Goal: Information Seeking & Learning: Check status

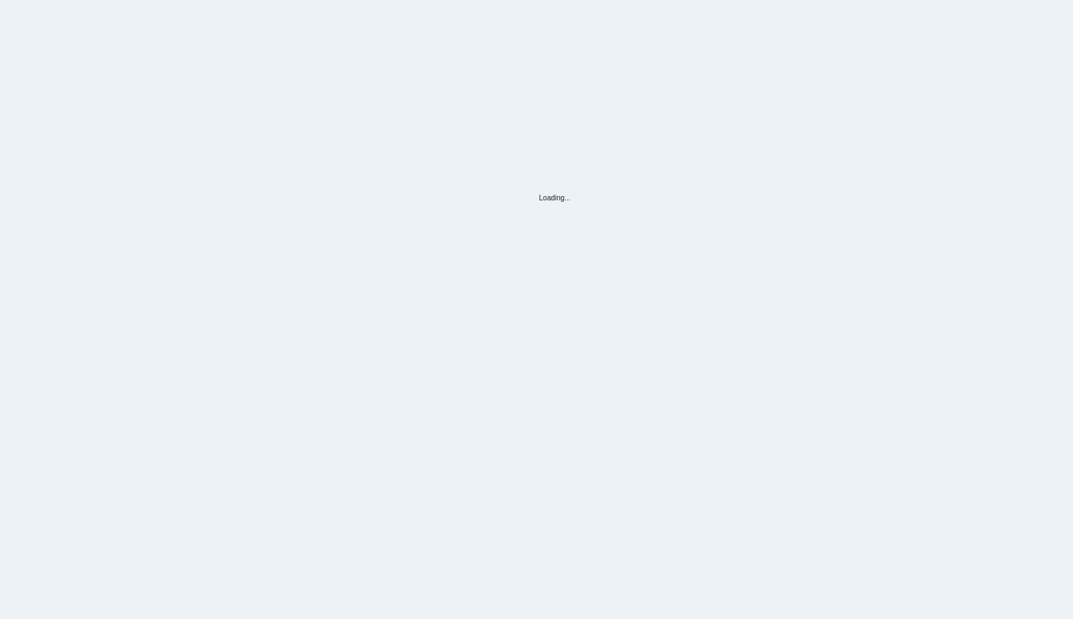
click at [147, 44] on div "Loading..." at bounding box center [536, 105] width 1073 height 211
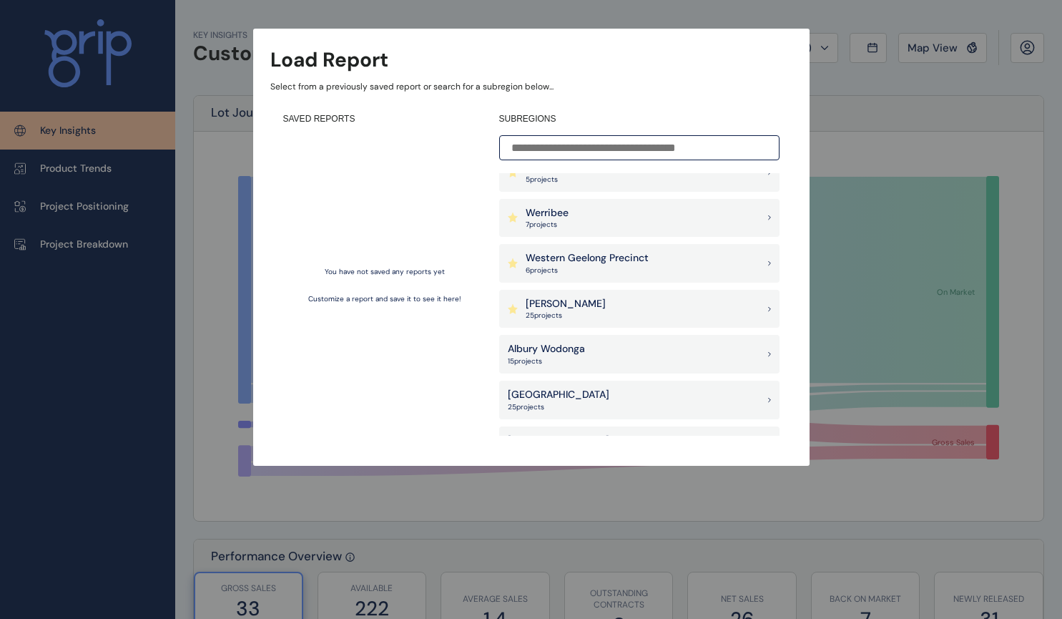
scroll to position [1453, 0]
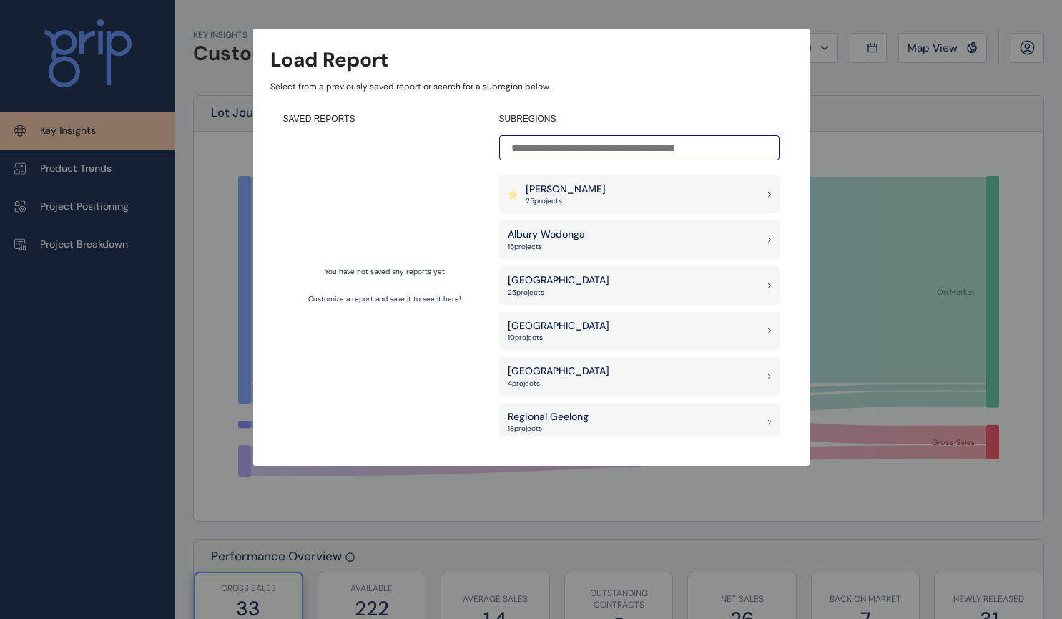
click at [581, 191] on div "Wollert 25 project s" at bounding box center [639, 194] width 280 height 39
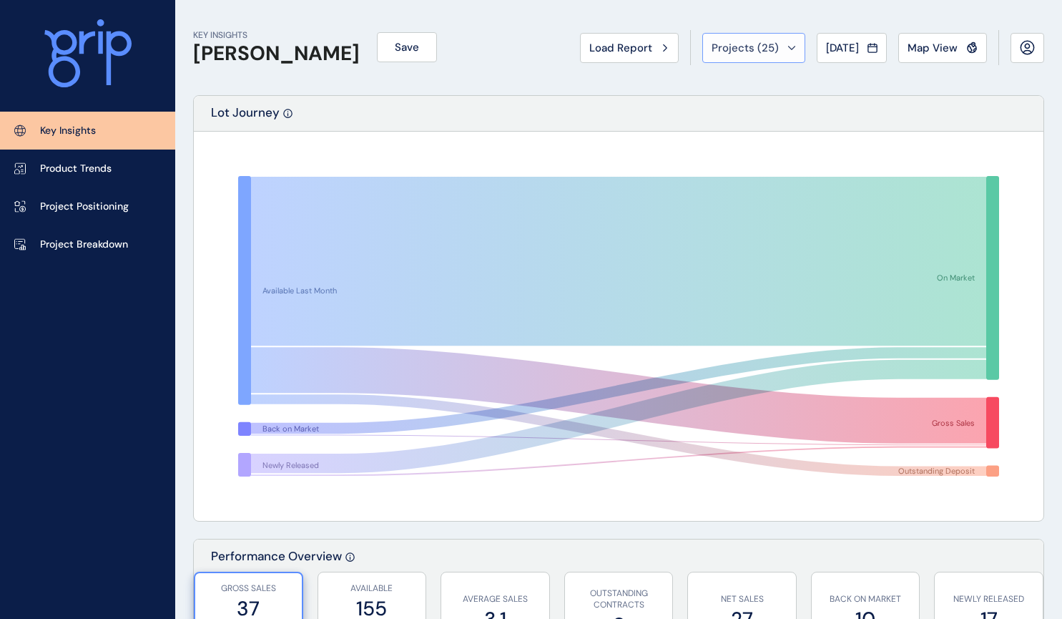
click at [762, 50] on span "Projects ( 25 )" at bounding box center [745, 48] width 67 height 14
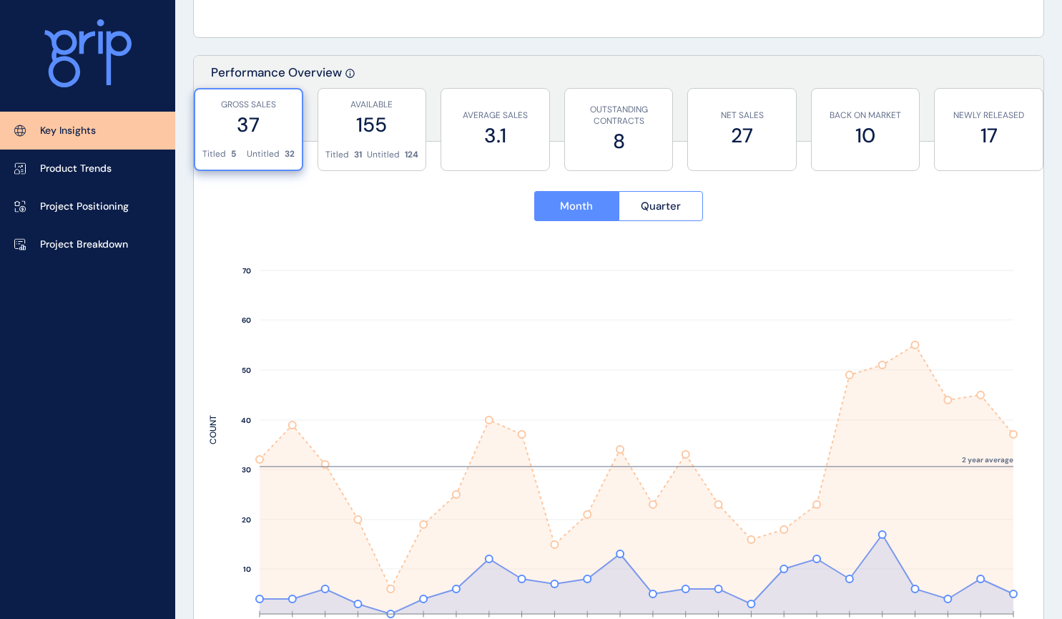
scroll to position [501, 0]
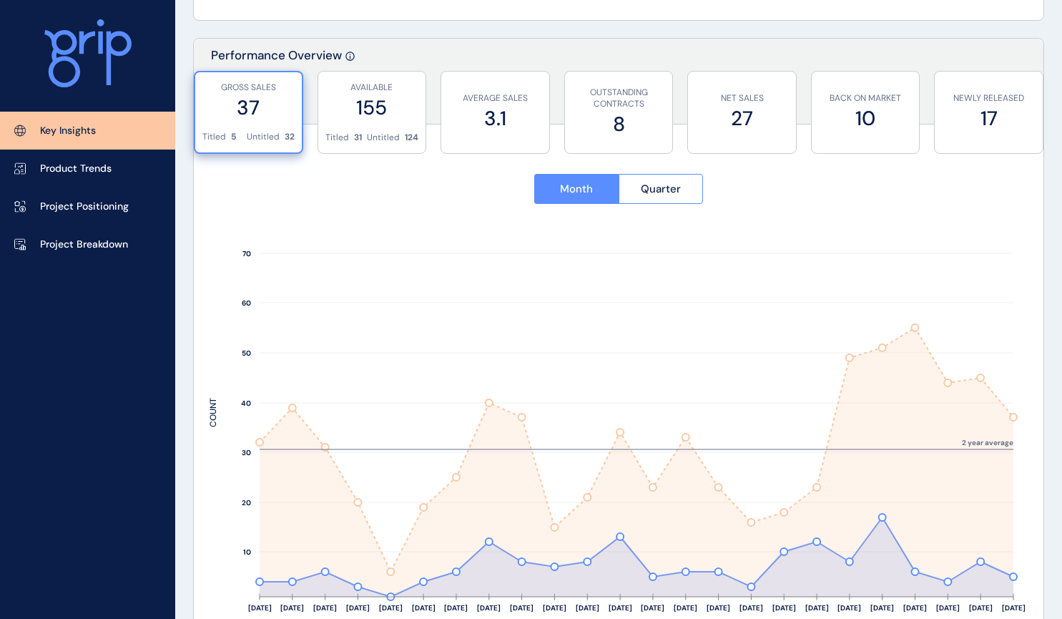
click at [245, 117] on label "37" at bounding box center [248, 108] width 92 height 28
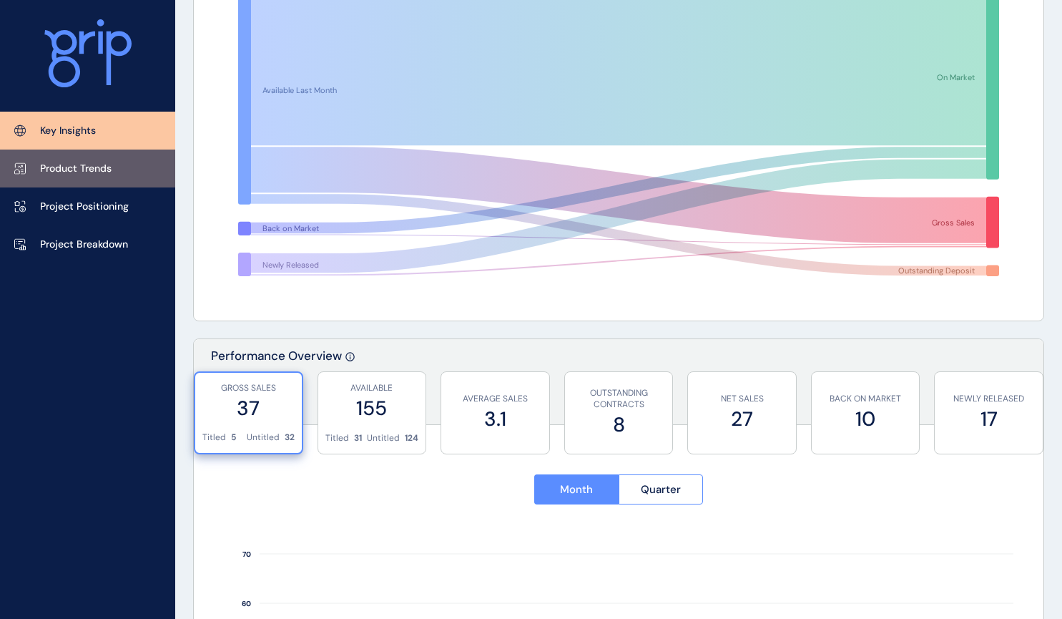
scroll to position [104, 0]
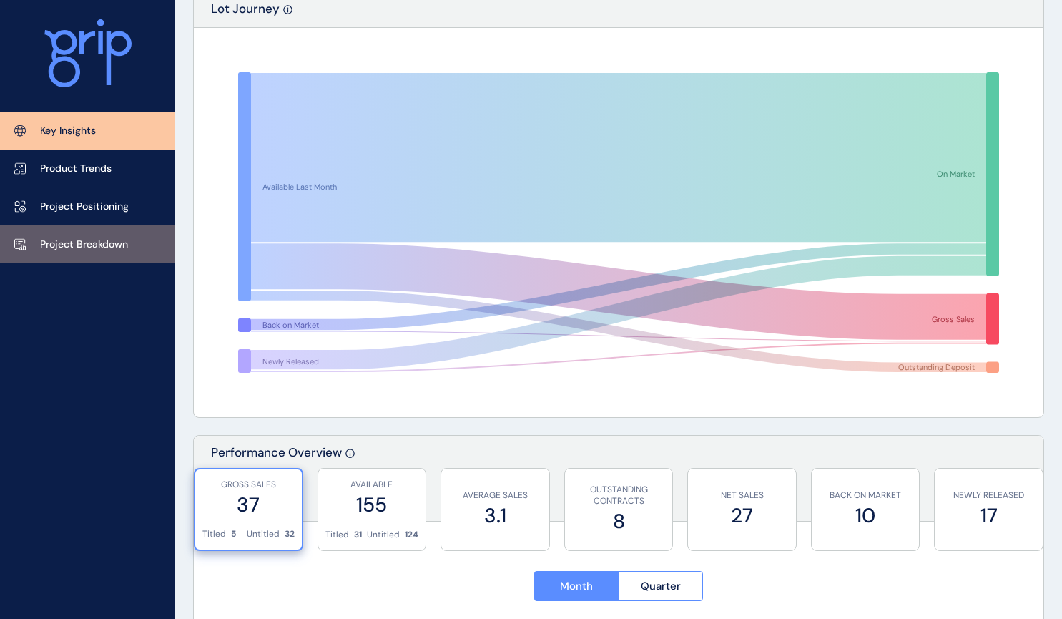
click at [95, 247] on p "Project Breakdown" at bounding box center [84, 244] width 88 height 14
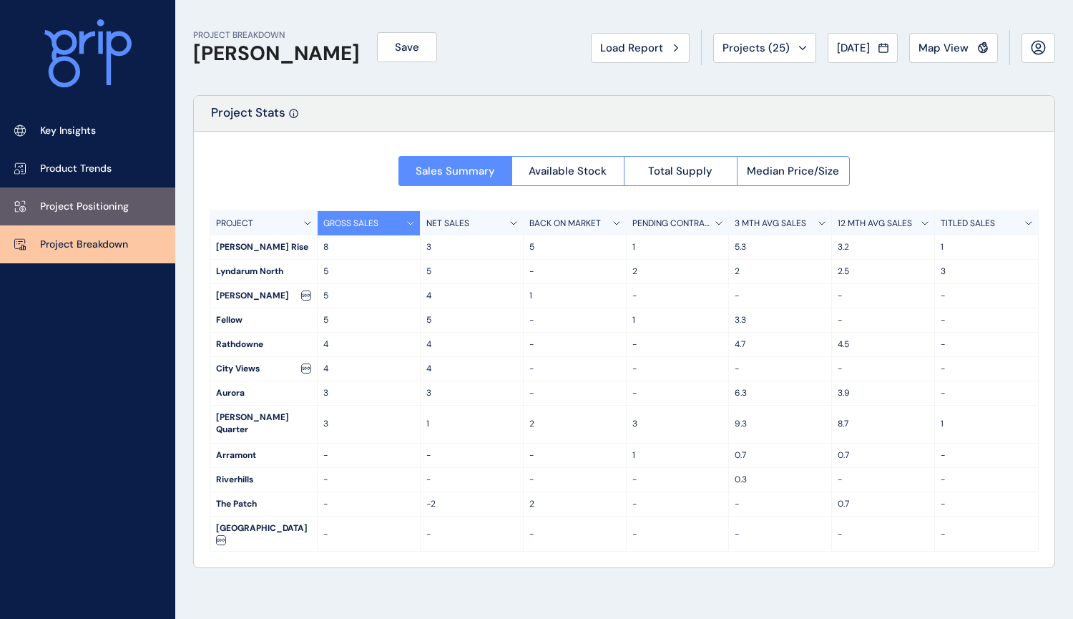
click at [98, 204] on p "Project Positioning" at bounding box center [84, 207] width 89 height 14
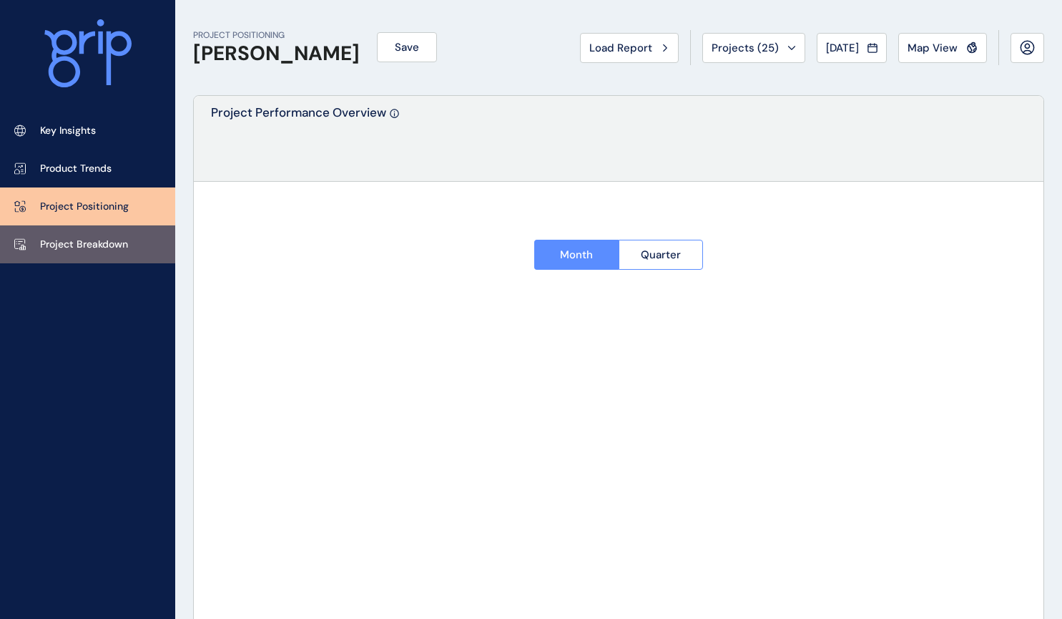
type input "**********"
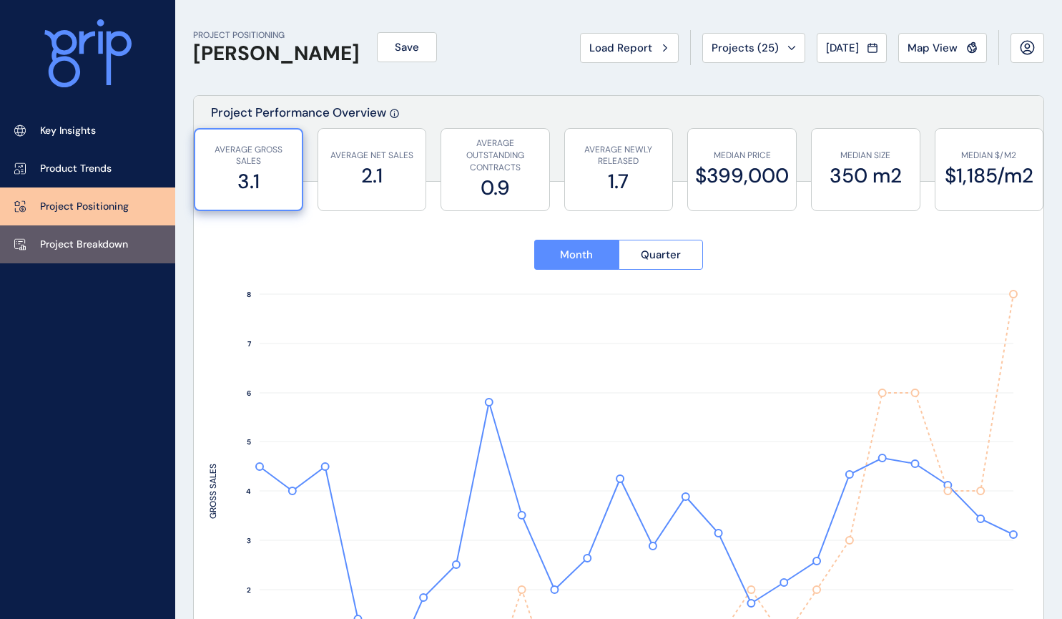
click at [102, 237] on p "Project Breakdown" at bounding box center [84, 244] width 88 height 14
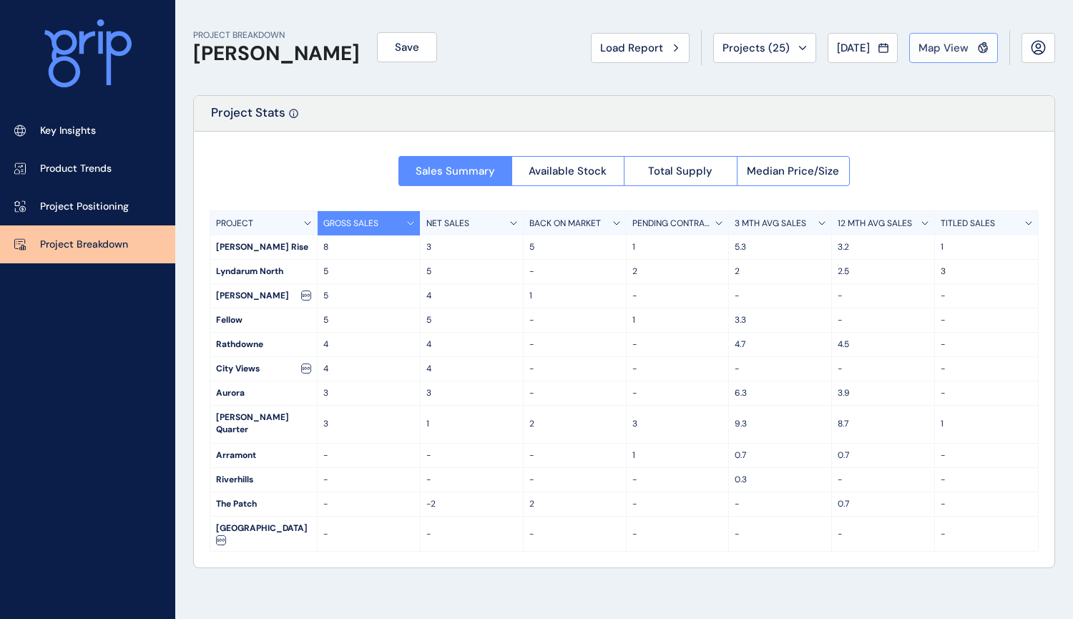
click at [974, 45] on div "Map View" at bounding box center [953, 48] width 70 height 14
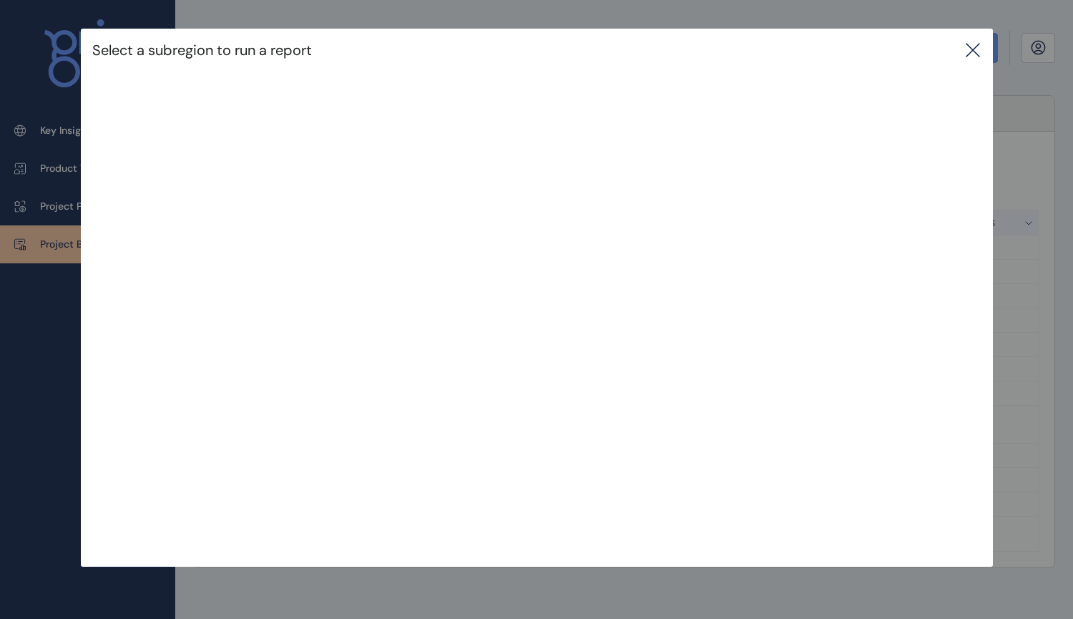
click at [974, 52] on icon at bounding box center [972, 50] width 13 height 13
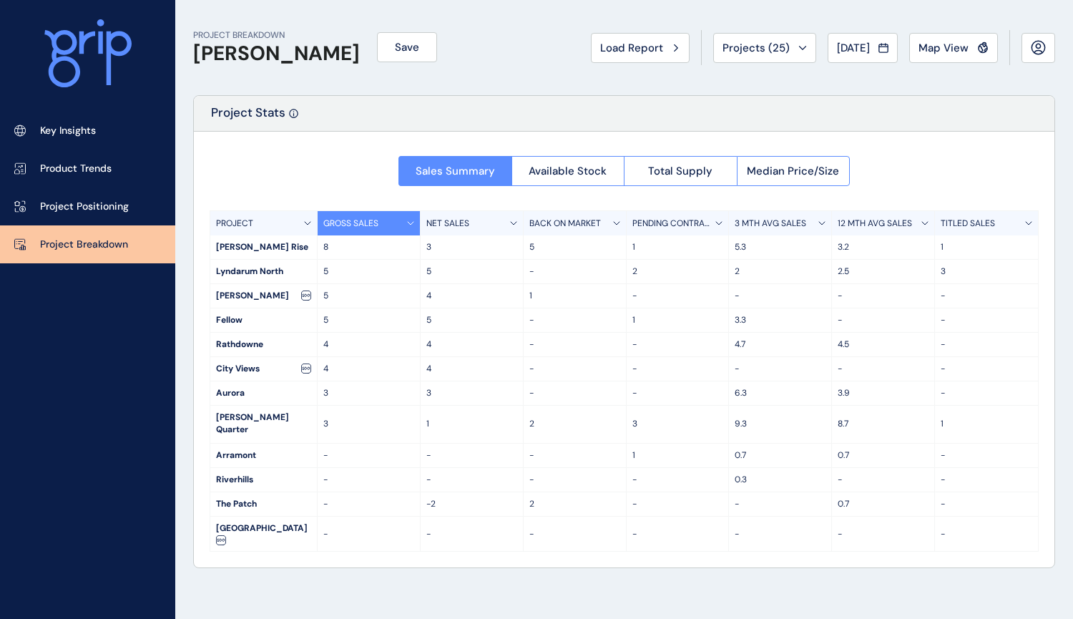
click at [253, 55] on h1 "[PERSON_NAME]" at bounding box center [276, 53] width 167 height 24
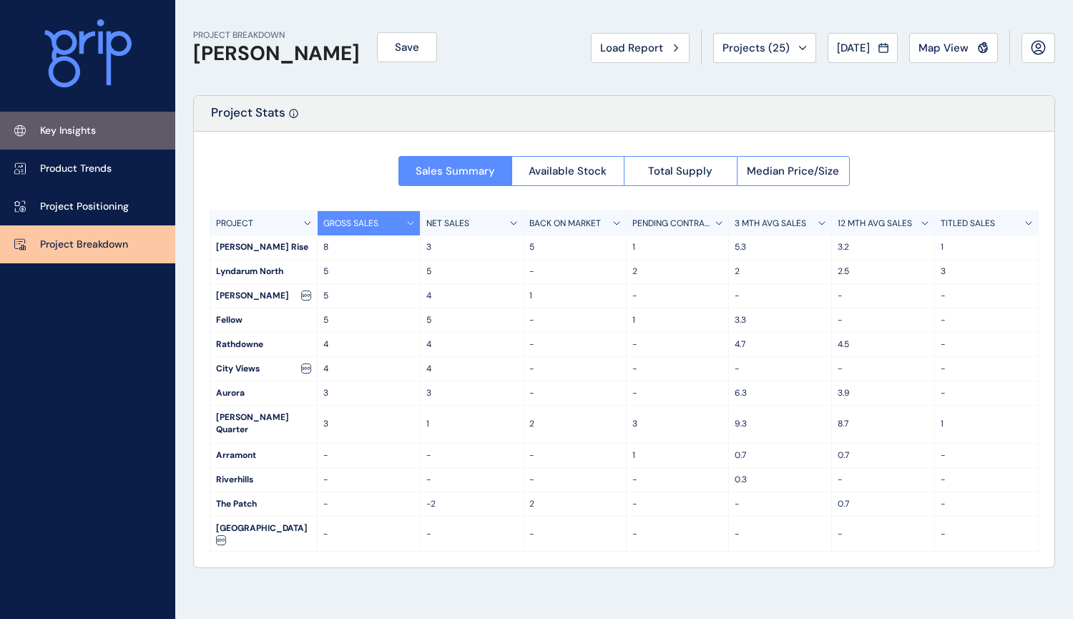
click at [81, 135] on p "Key Insights" at bounding box center [68, 131] width 56 height 14
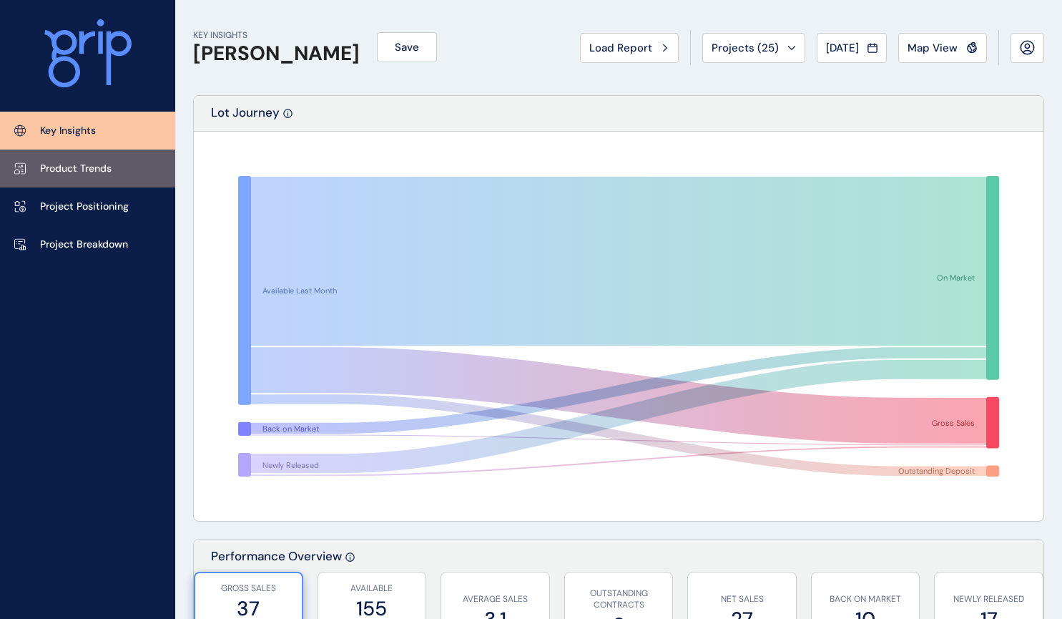
click at [82, 166] on p "Product Trends" at bounding box center [76, 169] width 72 height 14
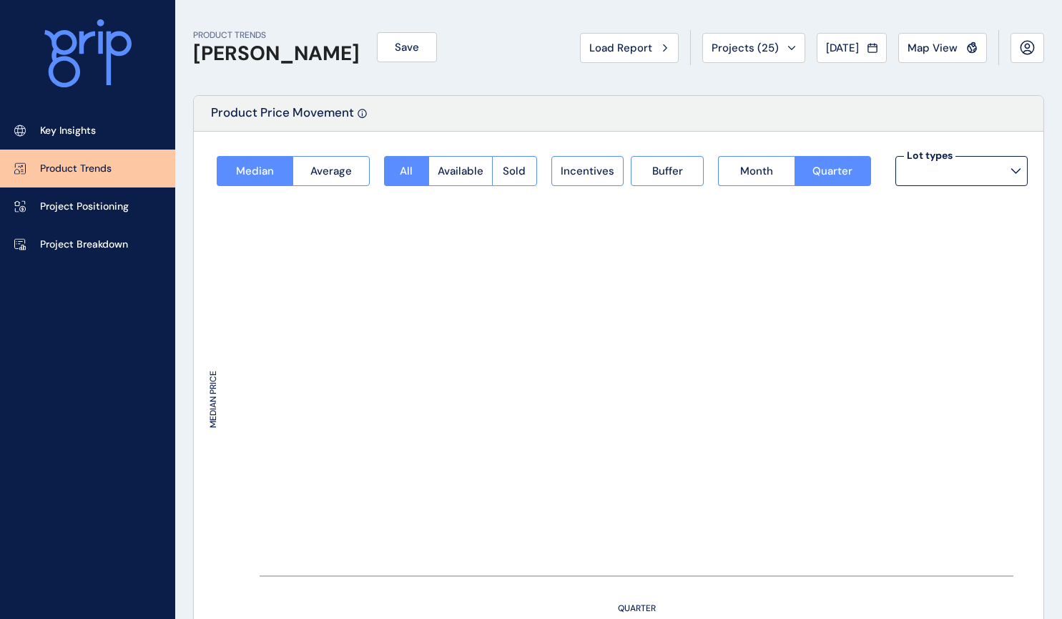
type input "**********"
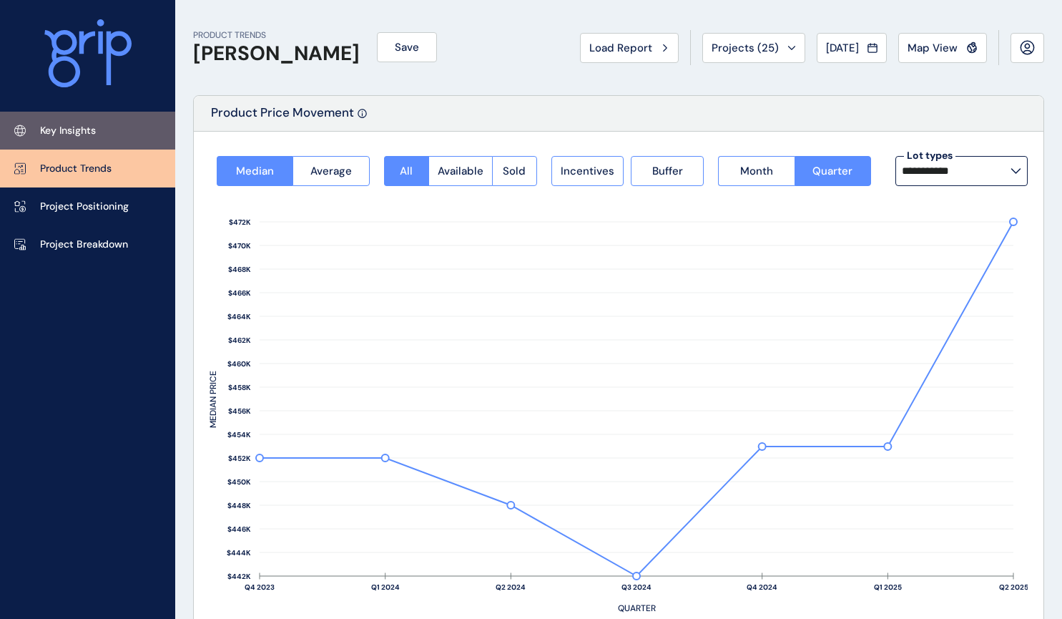
click at [69, 131] on p "Key Insights" at bounding box center [68, 131] width 56 height 14
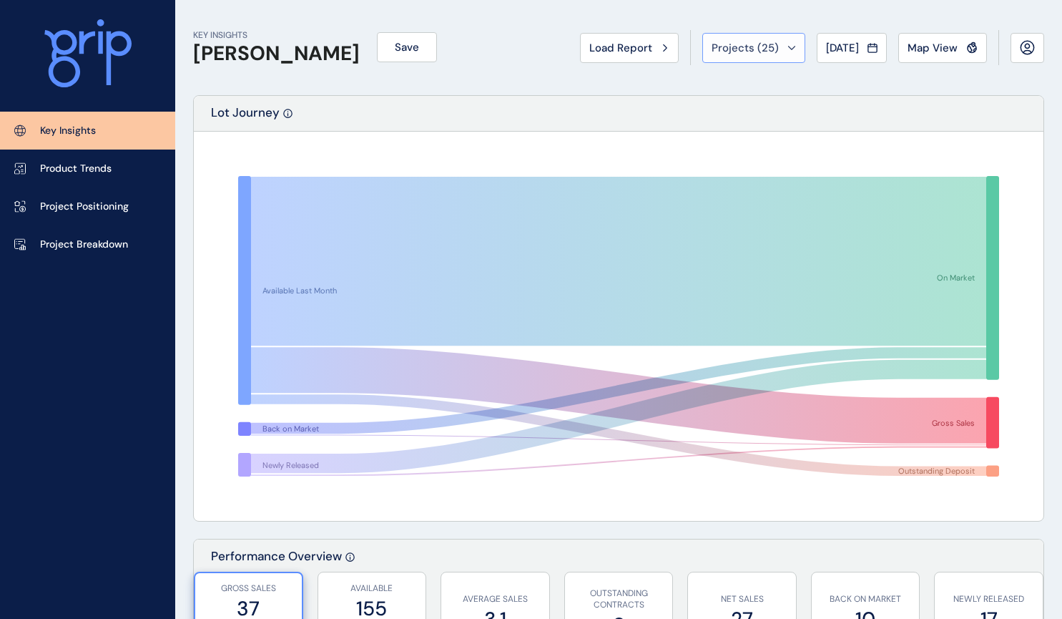
click at [756, 45] on span "Projects ( 25 )" at bounding box center [745, 48] width 67 height 14
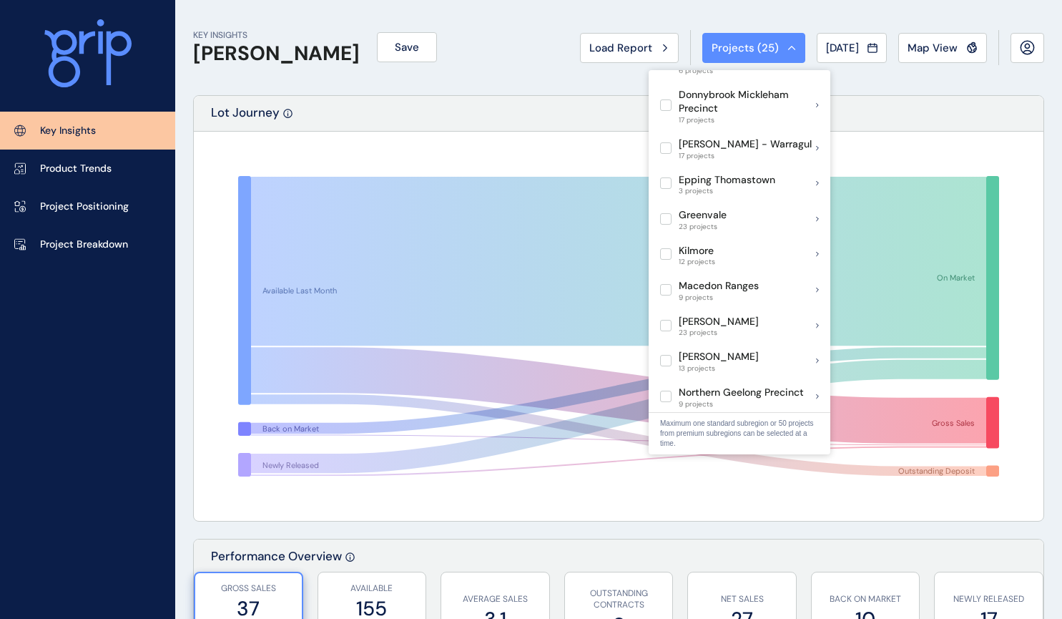
scroll to position [501, 0]
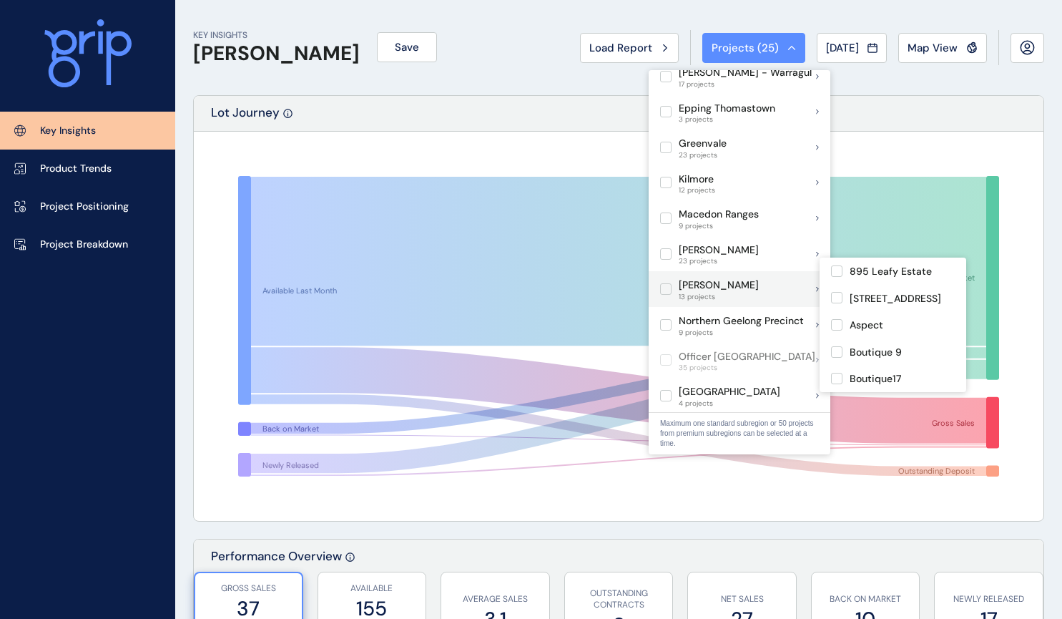
click at [663, 283] on label at bounding box center [665, 288] width 11 height 11
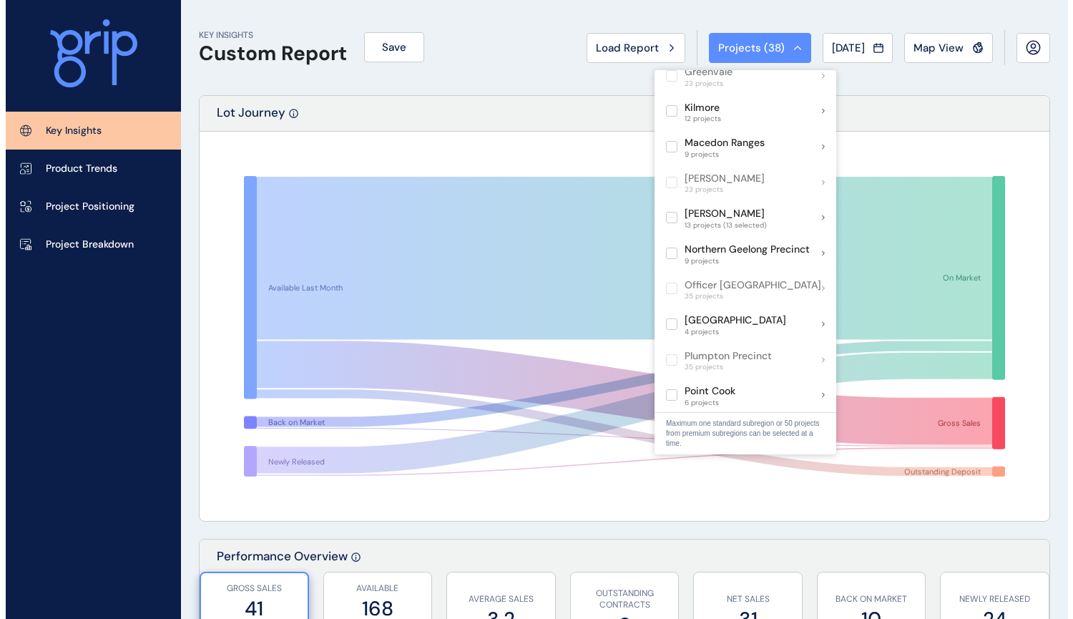
scroll to position [429, 0]
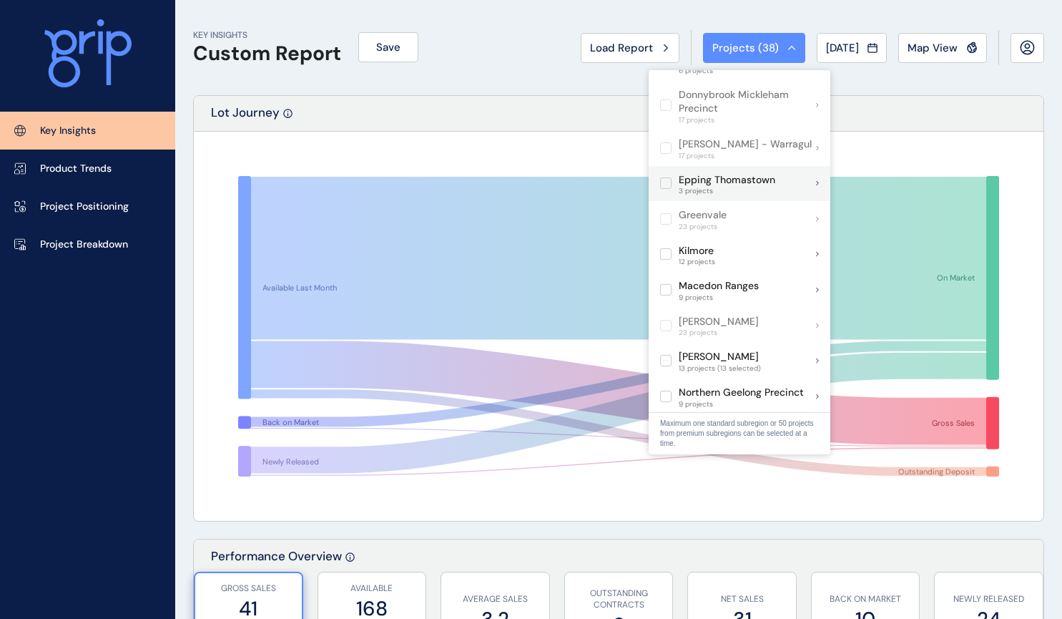
click at [667, 177] on label at bounding box center [665, 182] width 11 height 11
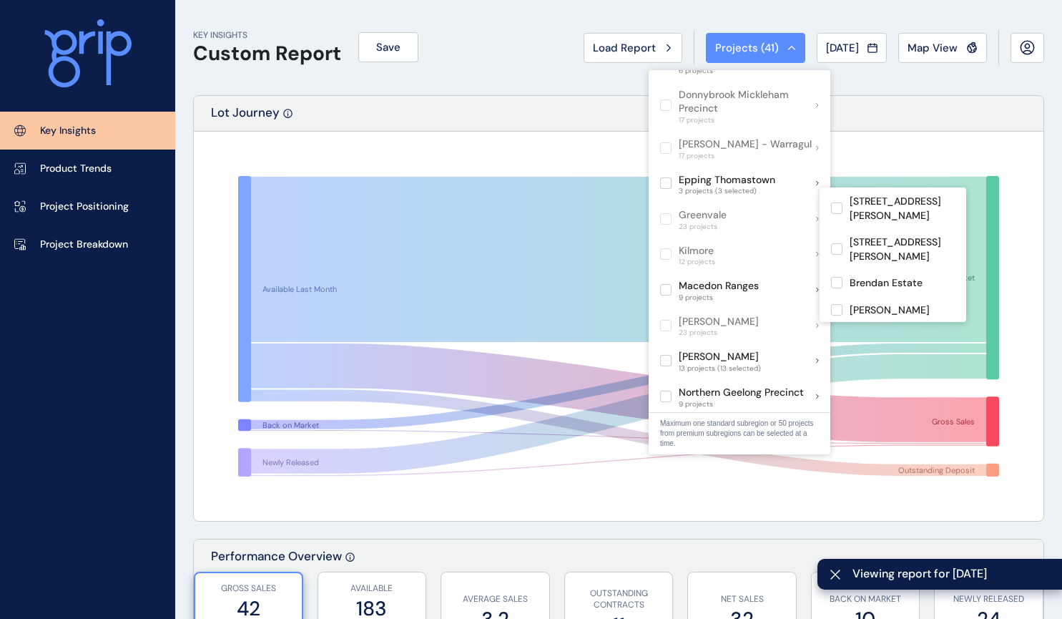
click at [902, 127] on div "Lot Journey" at bounding box center [619, 114] width 850 height 36
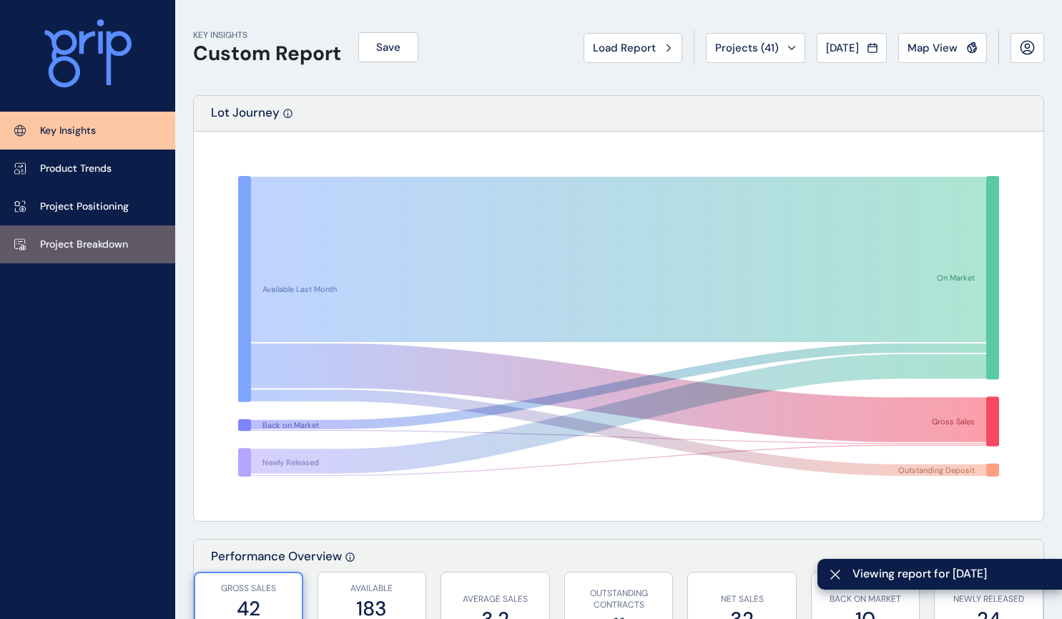
click at [110, 248] on p "Project Breakdown" at bounding box center [84, 244] width 88 height 14
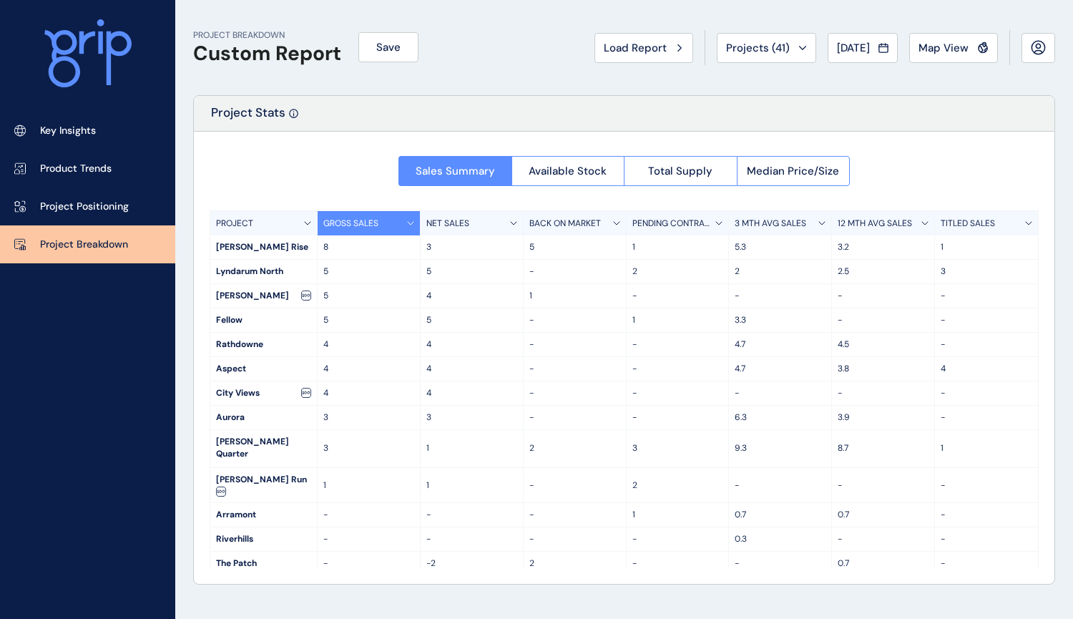
click at [814, 225] on div "3 MTH AVG SALES" at bounding box center [780, 223] width 103 height 24
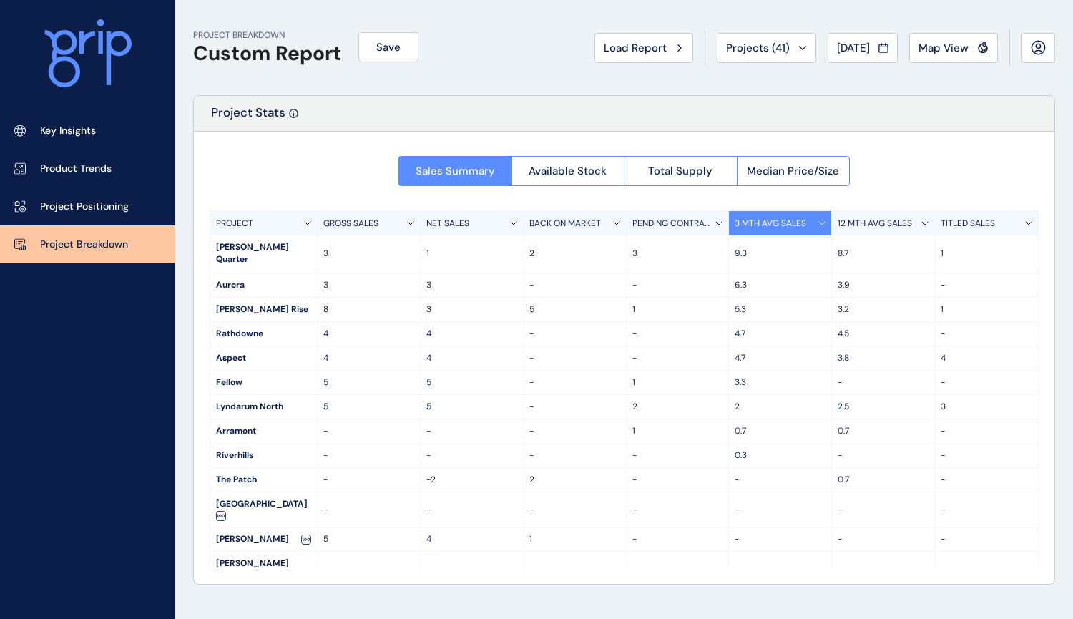
click at [242, 245] on div "[PERSON_NAME] Quarter" at bounding box center [263, 253] width 107 height 37
drag, startPoint x: 212, startPoint y: 245, endPoint x: 272, endPoint y: 237, distance: 61.3
click at [272, 237] on div "[PERSON_NAME] Quarter" at bounding box center [263, 253] width 107 height 37
copy div "[PERSON_NAME]"
click at [603, 174] on span "Available Stock" at bounding box center [568, 171] width 78 height 14
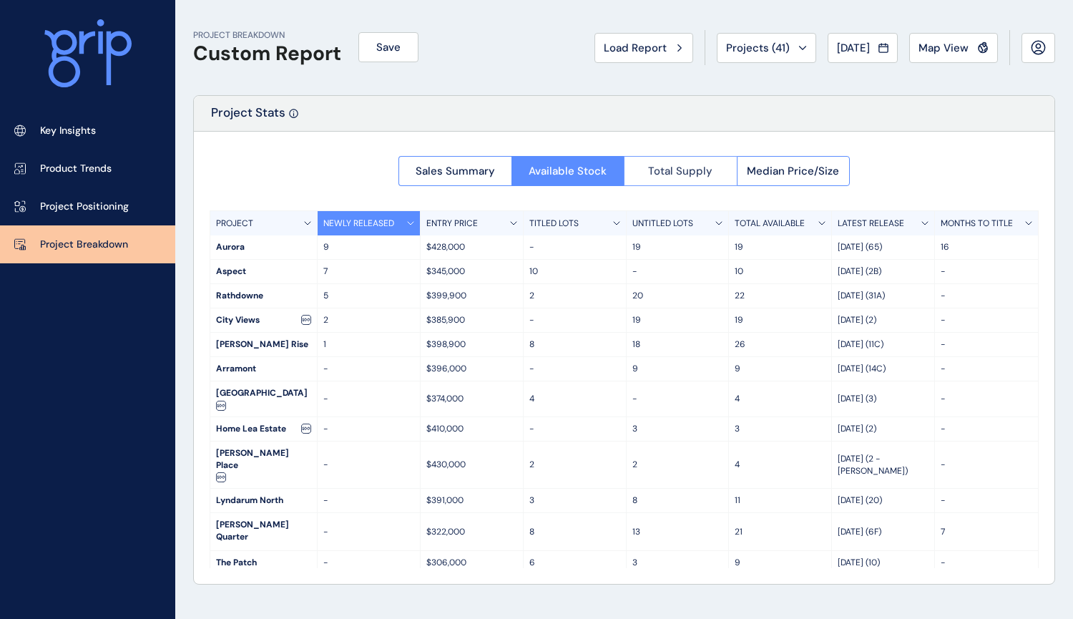
click at [662, 170] on span "Total Supply" at bounding box center [680, 171] width 64 height 14
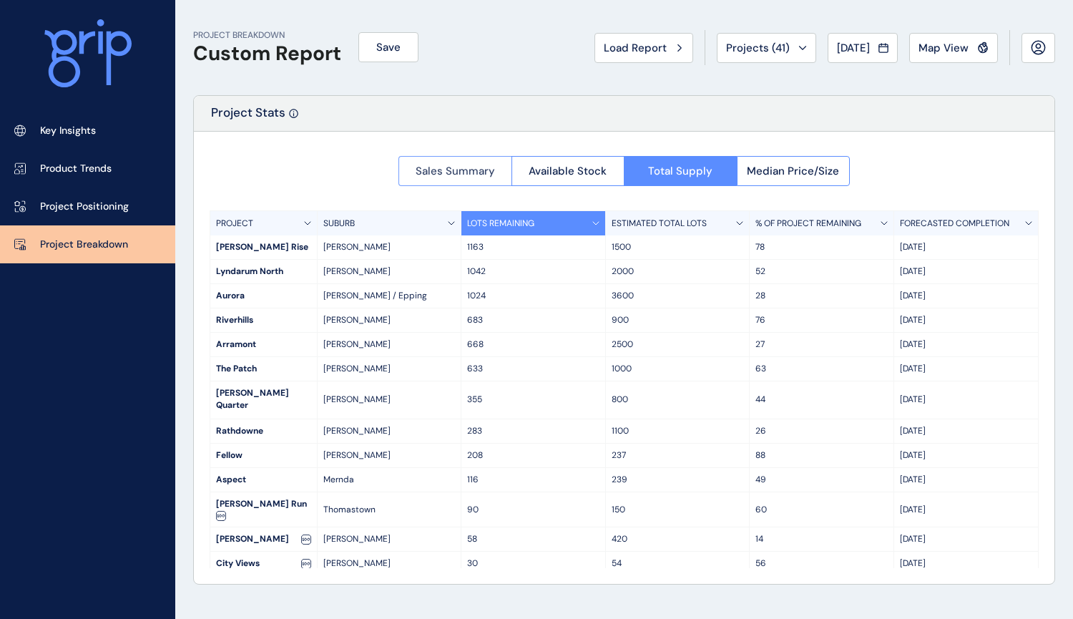
click at [486, 170] on span "Sales Summary" at bounding box center [455, 171] width 79 height 14
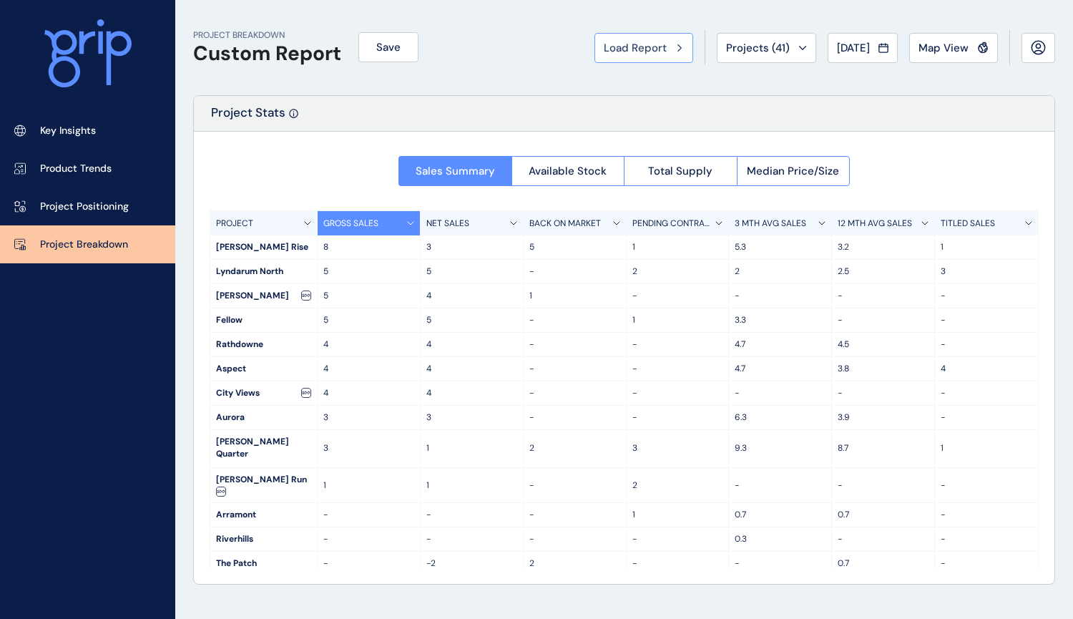
click at [654, 44] on div "Load Report" at bounding box center [644, 48] width 80 height 14
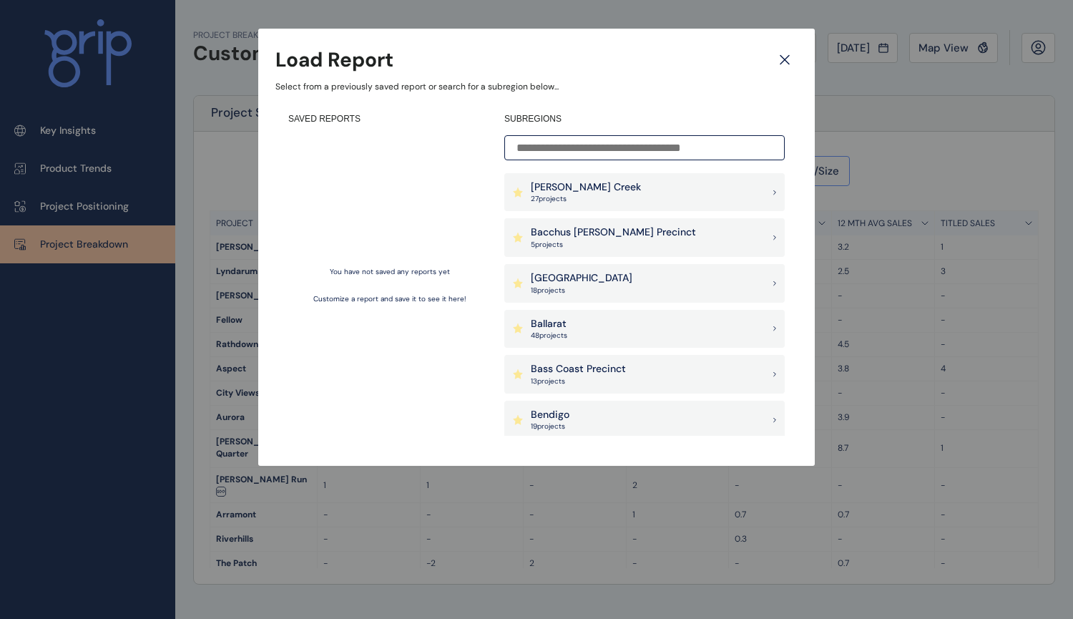
click at [791, 62] on icon at bounding box center [785, 59] width 26 height 25
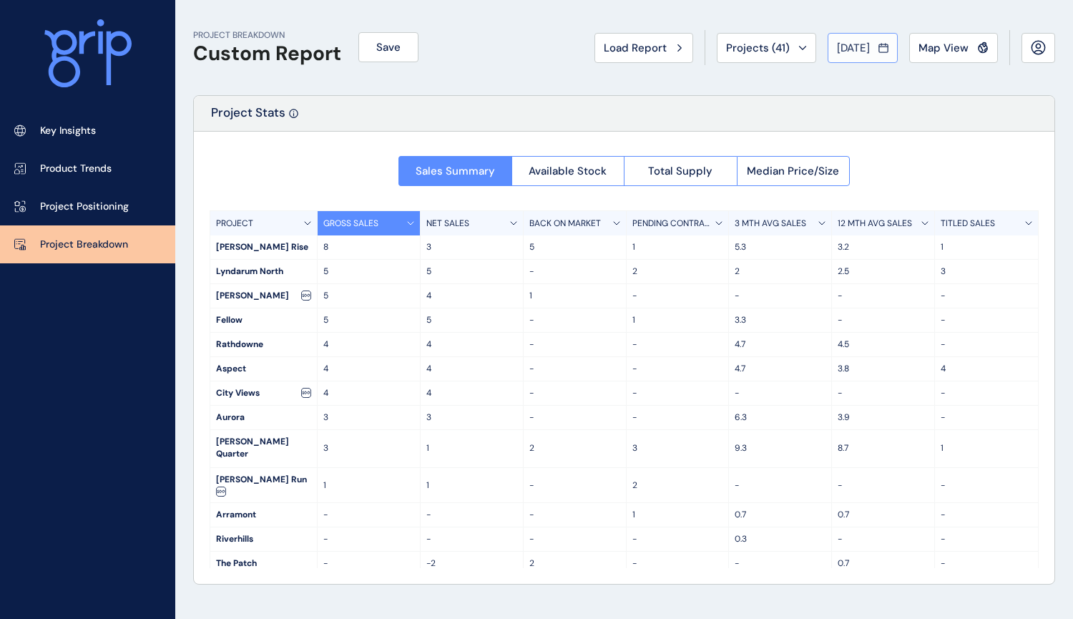
click at [880, 46] on icon at bounding box center [883, 46] width 9 height 0
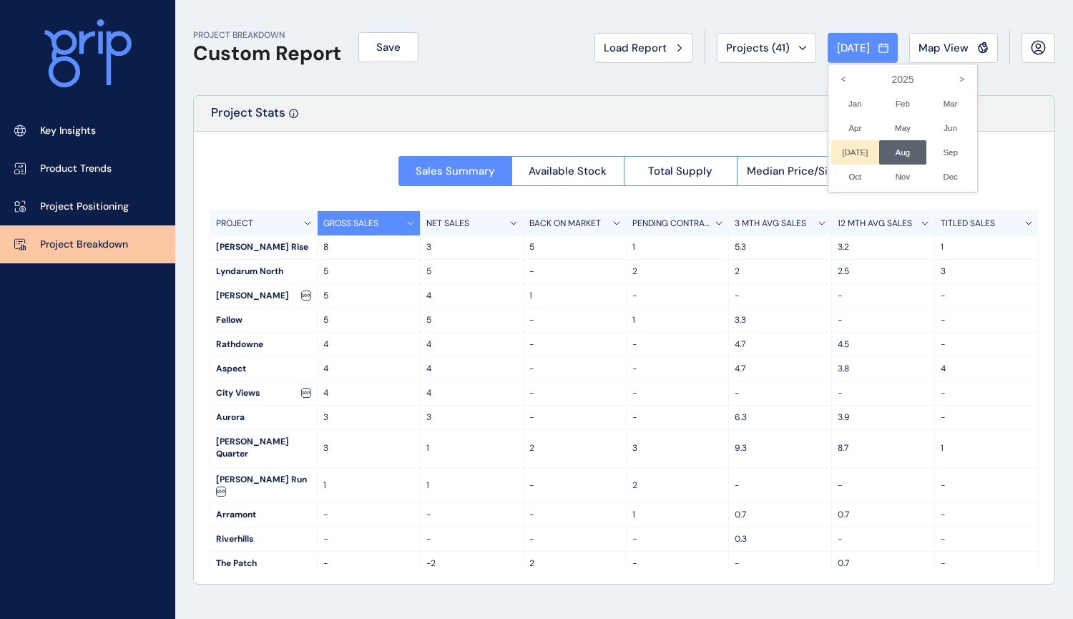
click at [838, 152] on li "[DATE] No report is available for this period. New months are usually published…" at bounding box center [855, 152] width 48 height 24
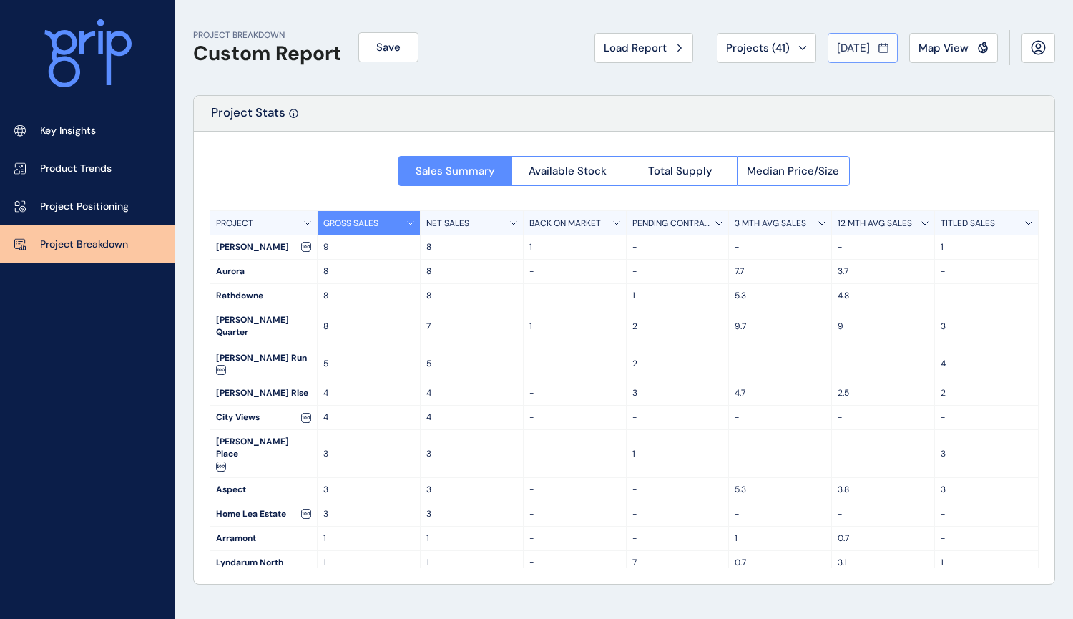
click at [845, 48] on span "[DATE]" at bounding box center [853, 48] width 33 height 14
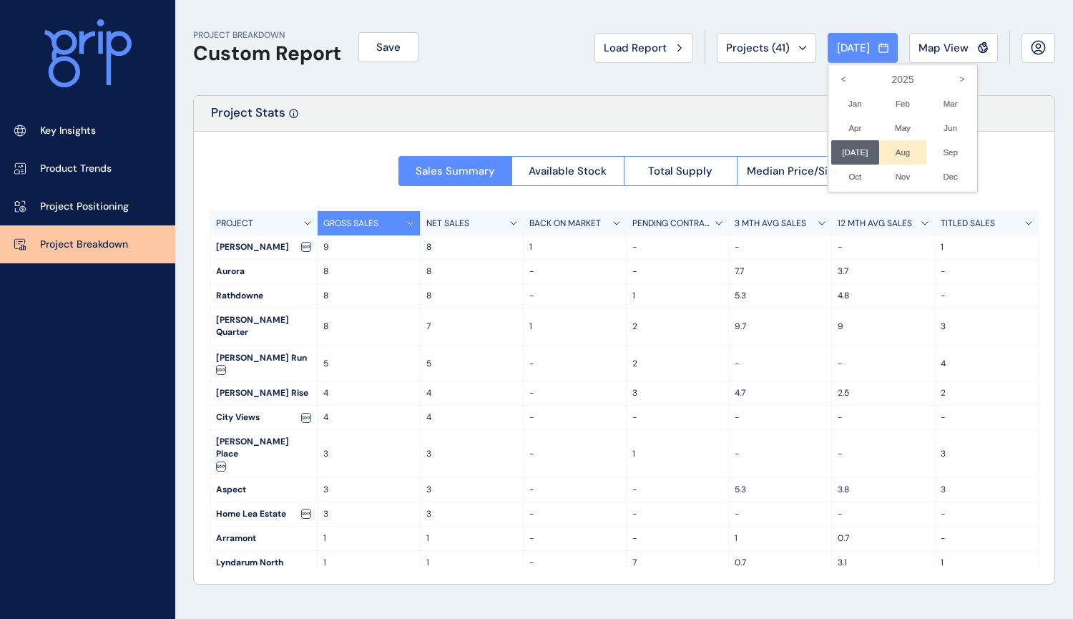
click at [886, 157] on li "Aug No report is available for this period. New months are usually published 5 …" at bounding box center [903, 152] width 48 height 24
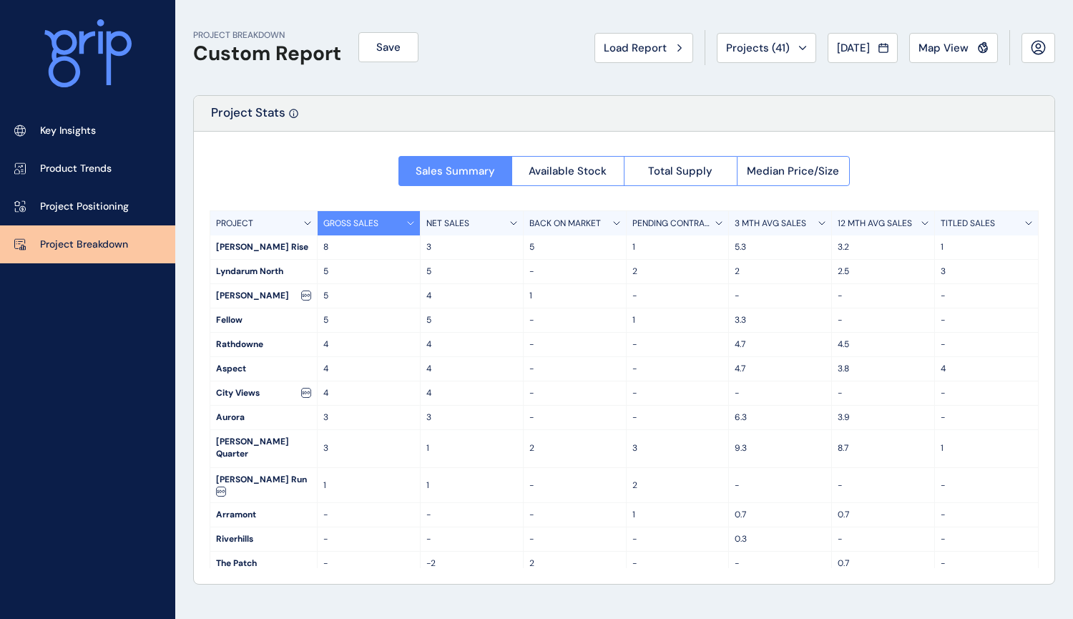
click at [76, 237] on p "Project Breakdown" at bounding box center [84, 244] width 88 height 14
click at [395, 34] on button "Save" at bounding box center [388, 47] width 60 height 30
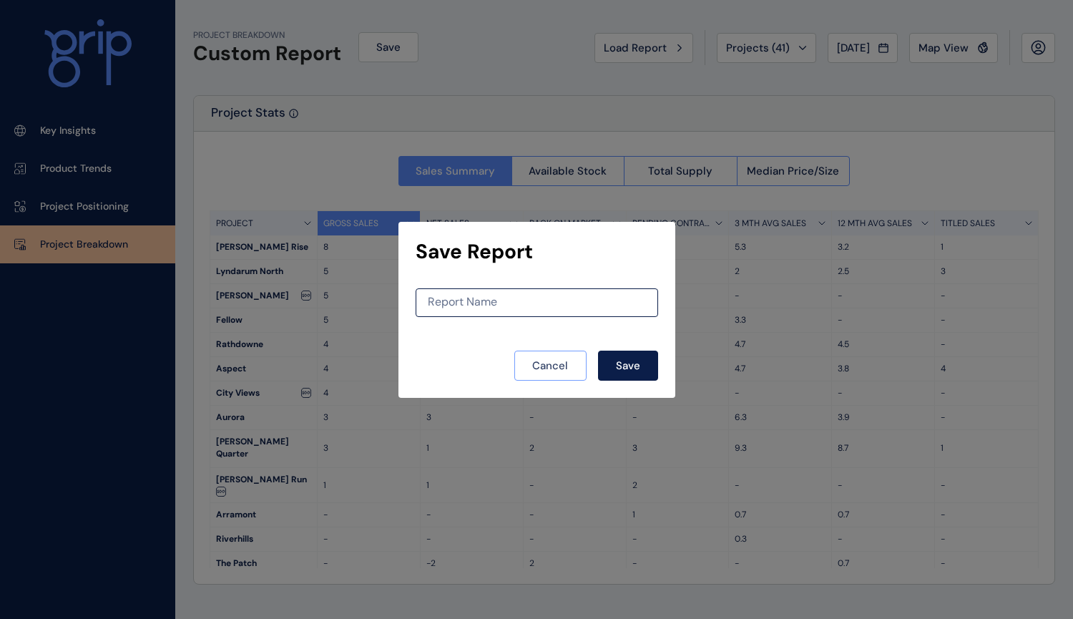
click at [554, 369] on span "Cancel" at bounding box center [550, 365] width 36 height 14
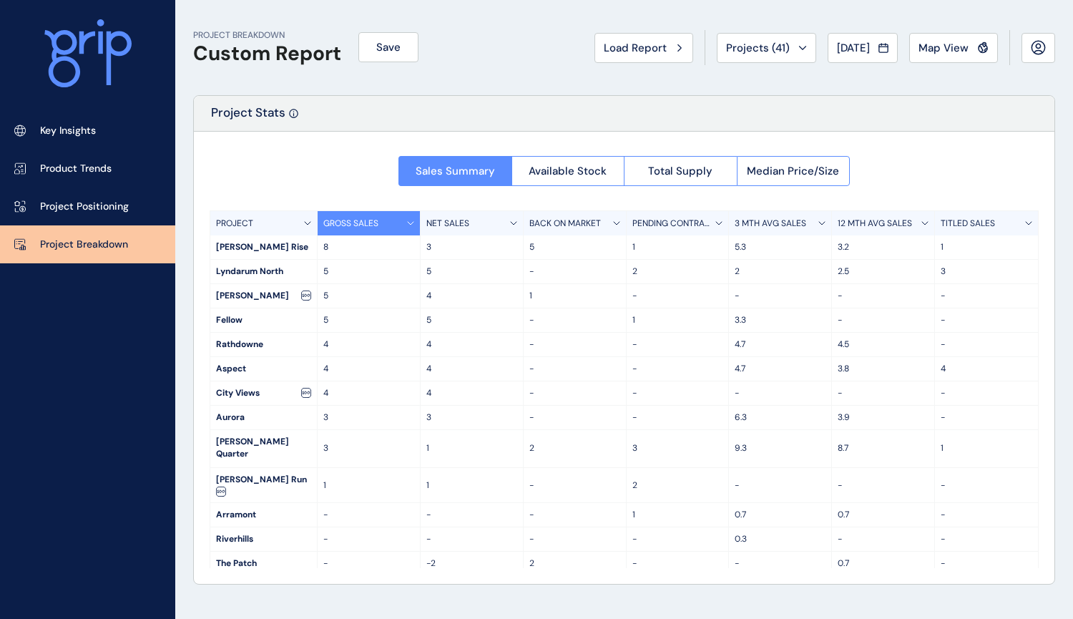
click at [280, 53] on h1 "Custom Report" at bounding box center [267, 53] width 148 height 24
click at [641, 36] on button "Load Report" at bounding box center [643, 48] width 99 height 30
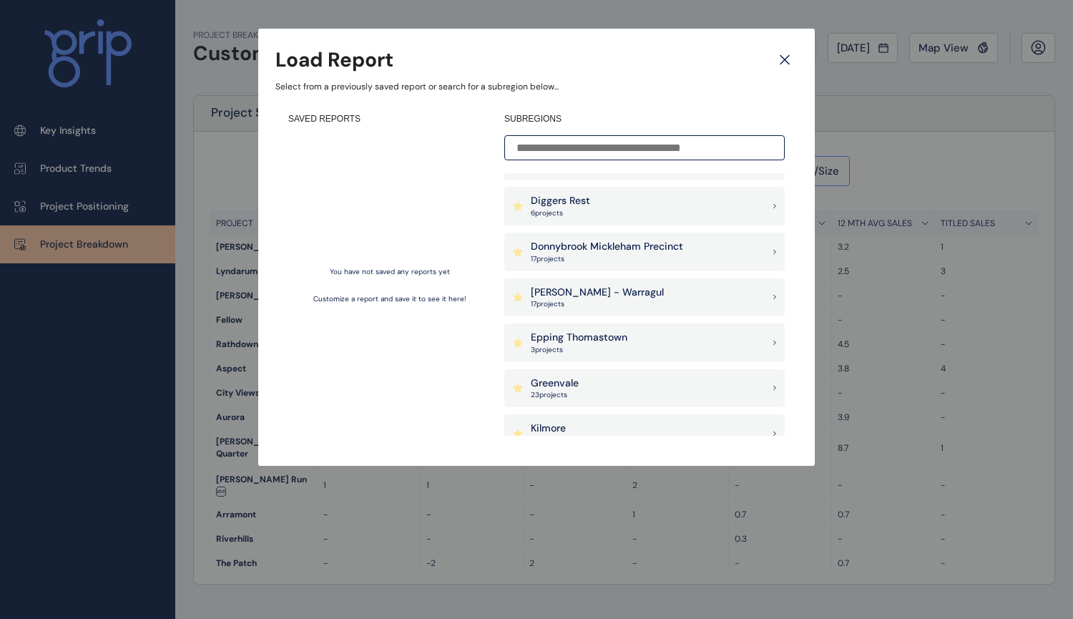
scroll to position [501, 0]
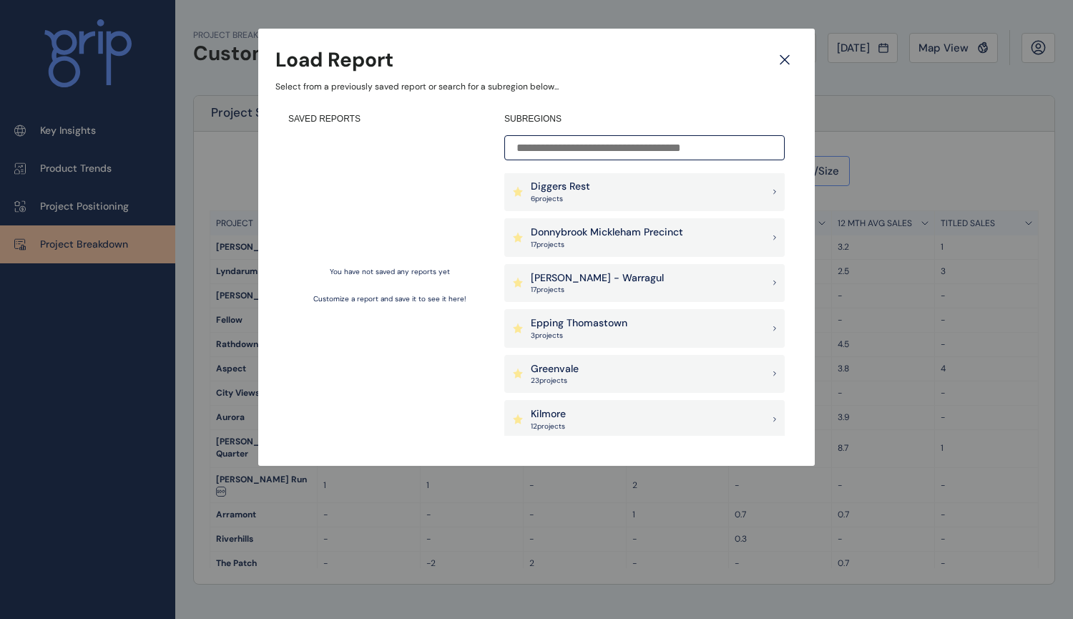
click at [667, 232] on p "Donnybrook Mickleham Precinct" at bounding box center [607, 232] width 152 height 14
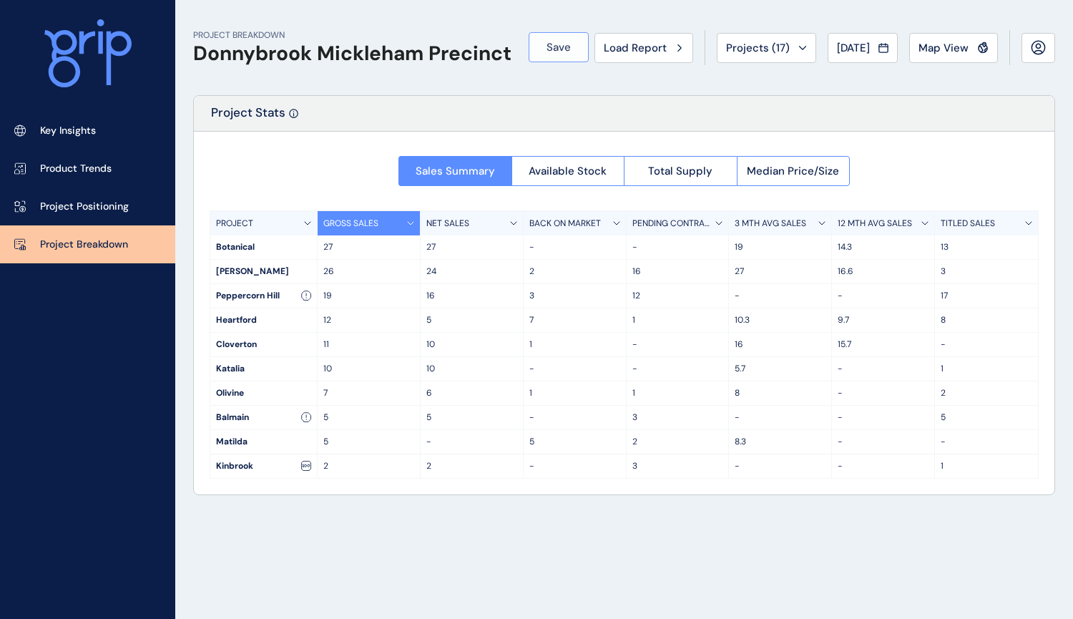
click at [546, 54] on span "Save" at bounding box center [558, 47] width 24 height 14
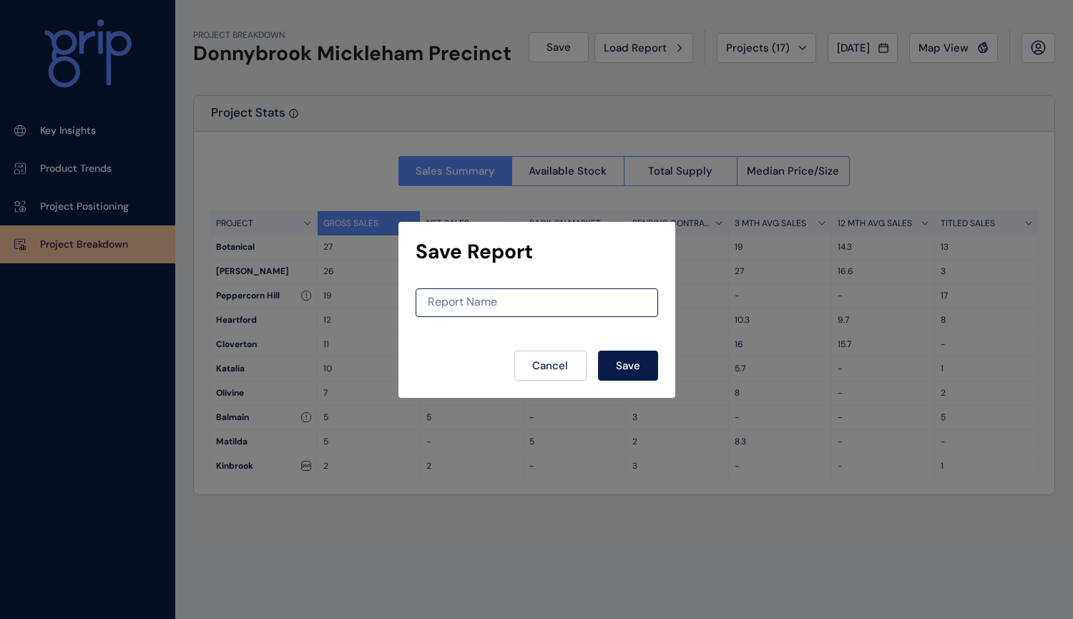
click at [661, 114] on div "Save Report Report Name Cancel Save" at bounding box center [536, 309] width 1073 height 619
click at [646, 50] on div "Save Report Report Name Cancel Save" at bounding box center [536, 309] width 1073 height 619
click at [550, 363] on span "Cancel" at bounding box center [550, 365] width 36 height 14
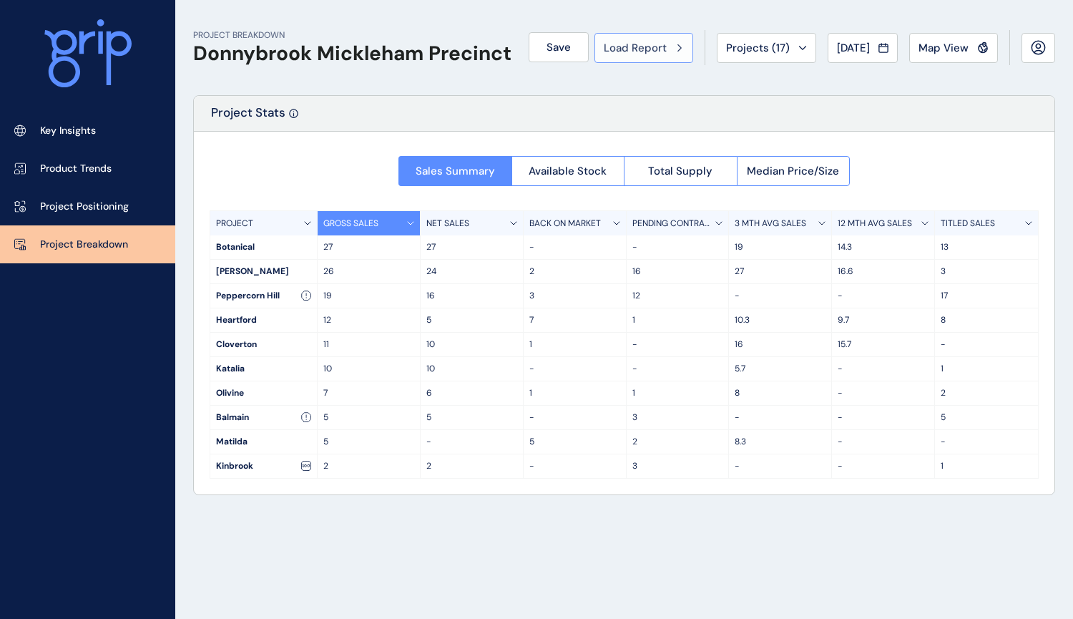
click at [651, 36] on button "Load Report" at bounding box center [643, 48] width 99 height 30
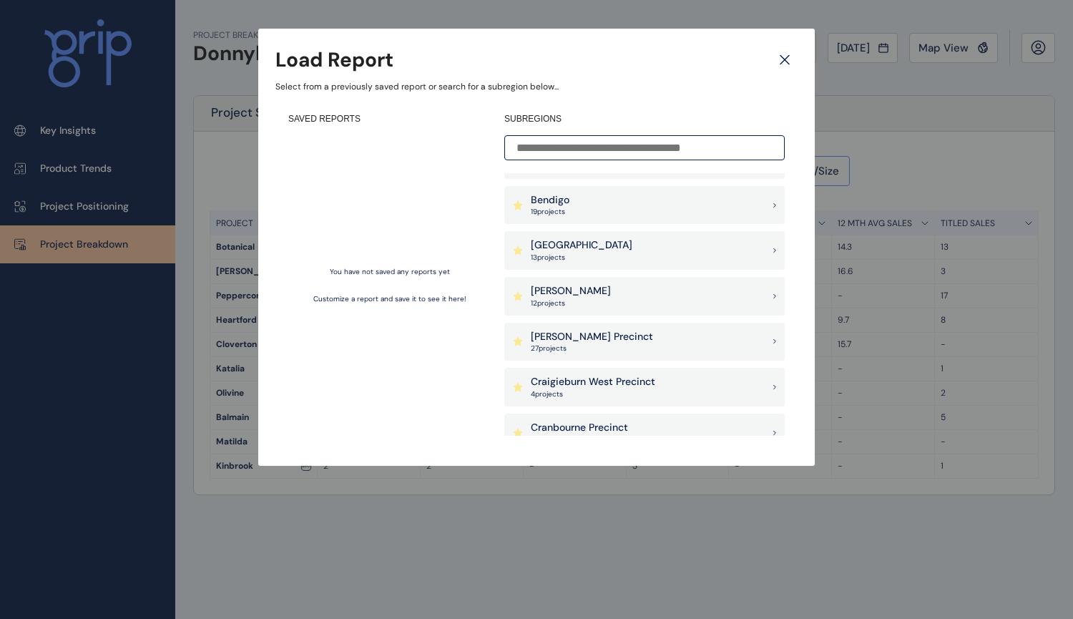
scroll to position [286, 0]
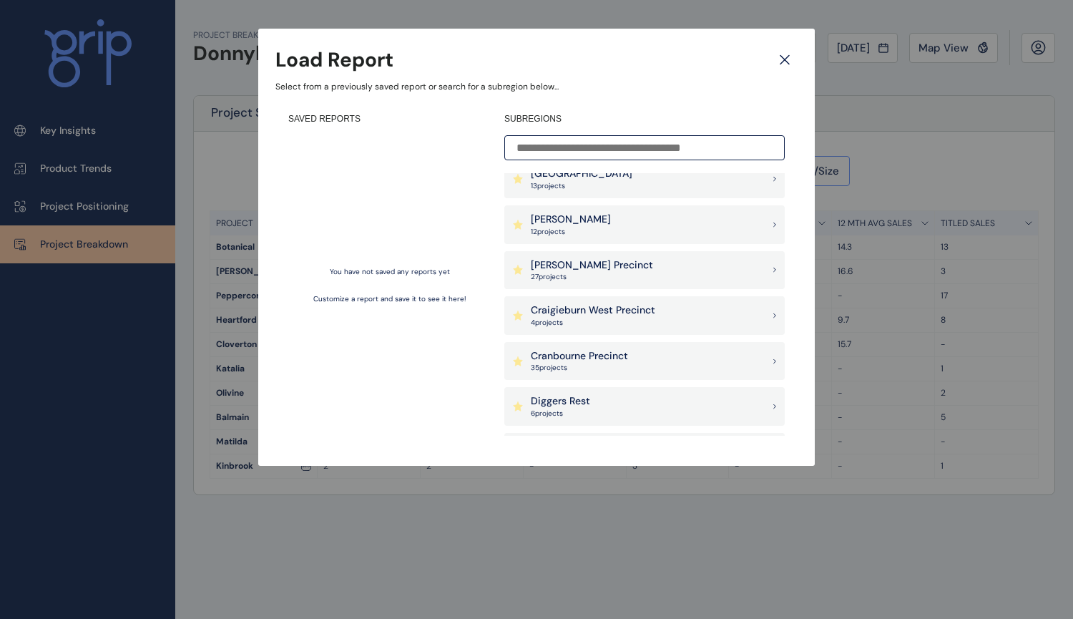
click at [557, 223] on p "[PERSON_NAME]" at bounding box center [571, 219] width 80 height 14
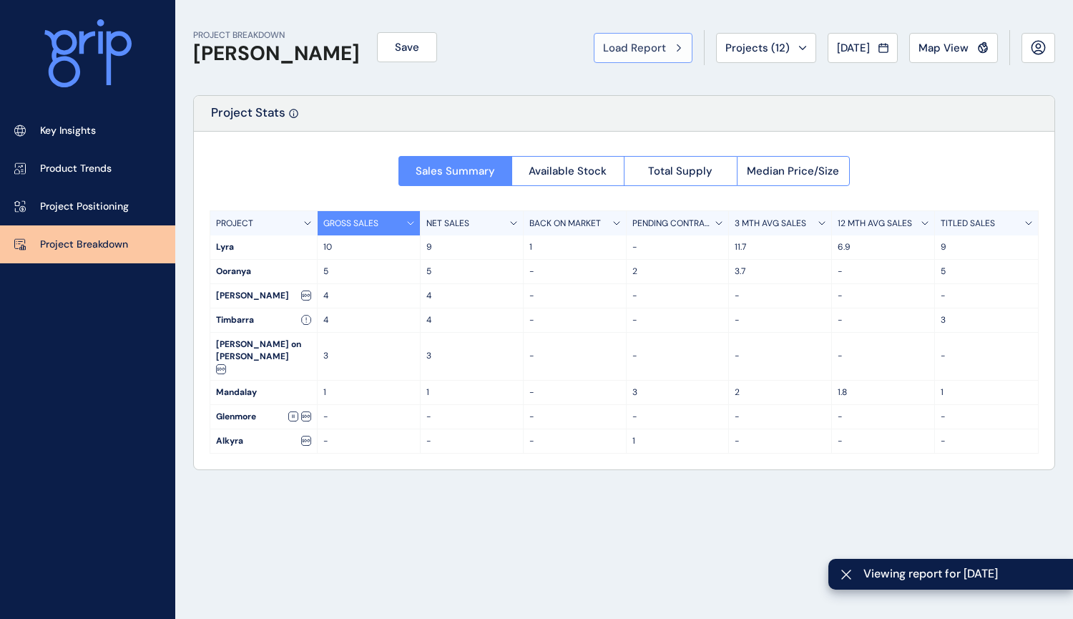
click at [643, 41] on span "Load Report" at bounding box center [634, 48] width 63 height 14
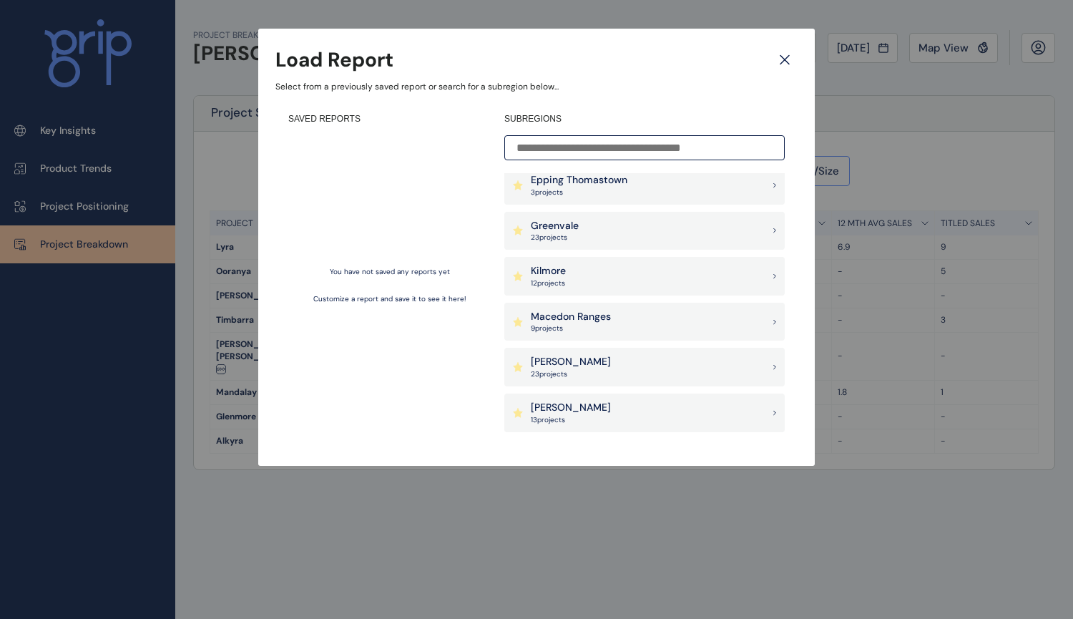
scroll to position [715, 0]
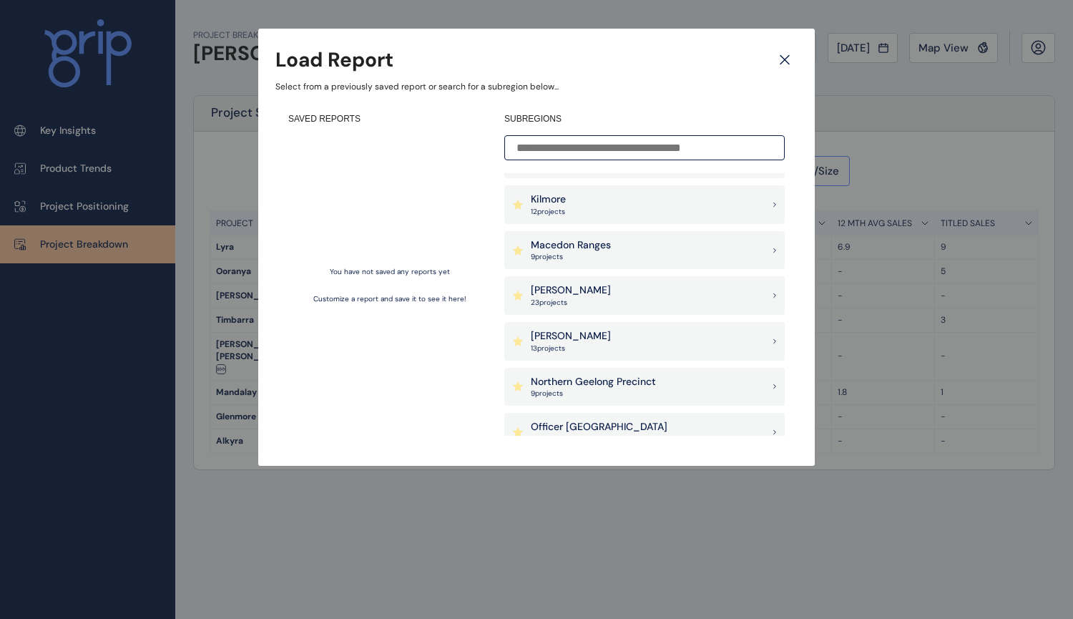
click at [640, 302] on div "[PERSON_NAME] 23 project s" at bounding box center [644, 295] width 280 height 39
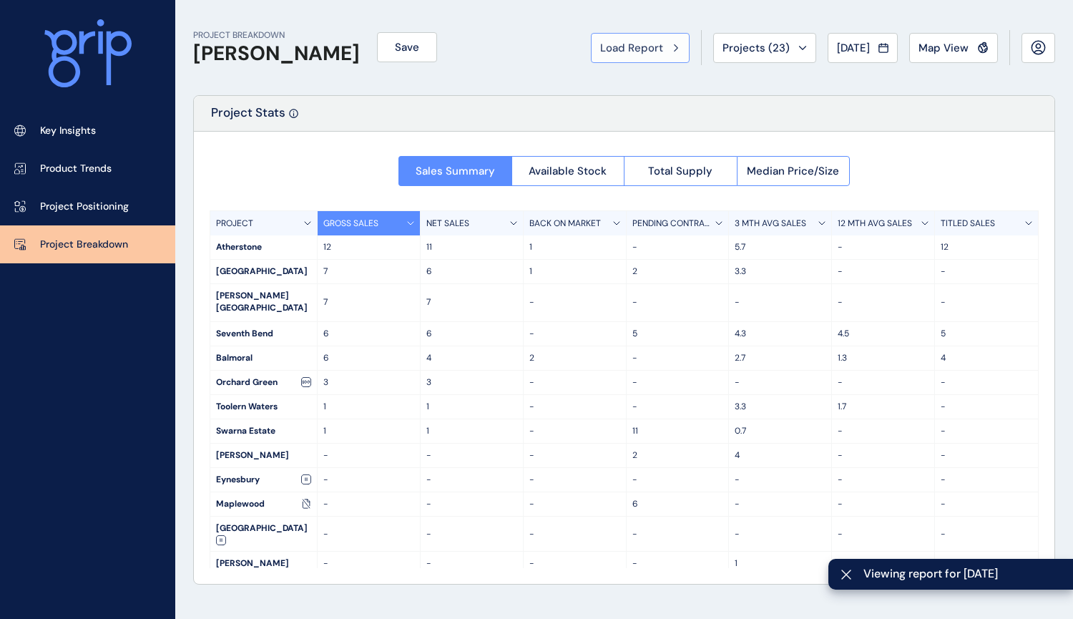
click at [644, 34] on button "Load Report" at bounding box center [640, 48] width 99 height 30
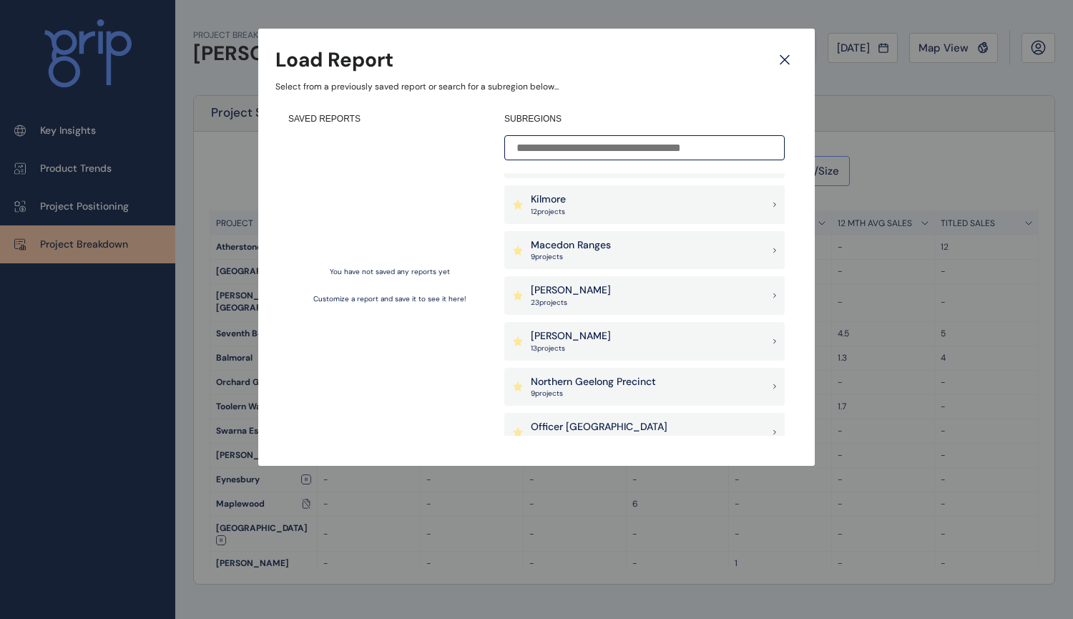
scroll to position [787, 0]
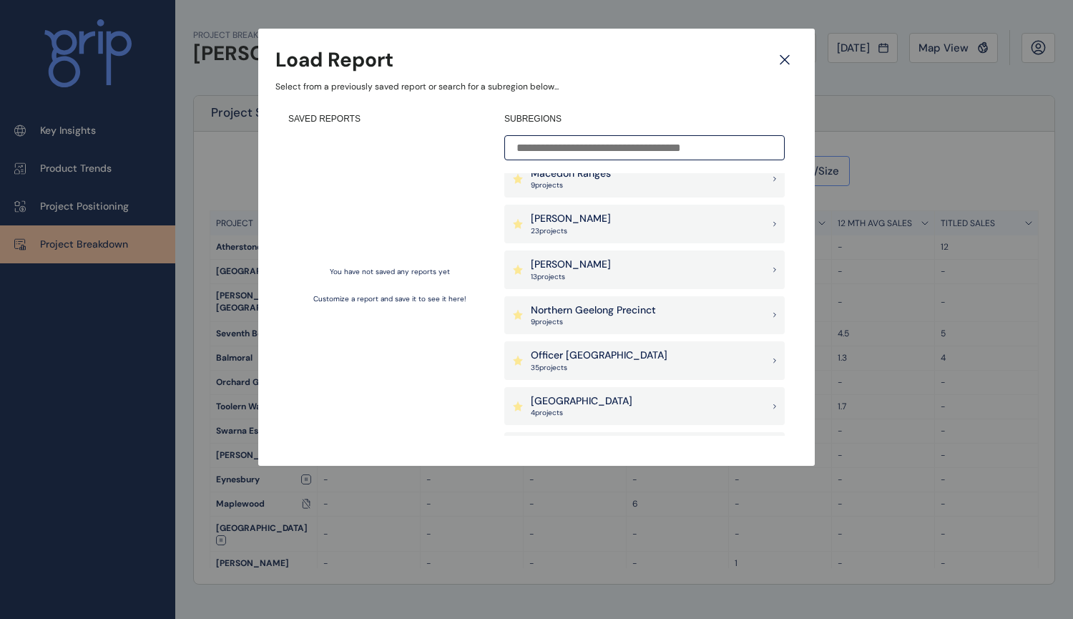
click at [632, 272] on div "[PERSON_NAME] 13 project s" at bounding box center [644, 269] width 280 height 39
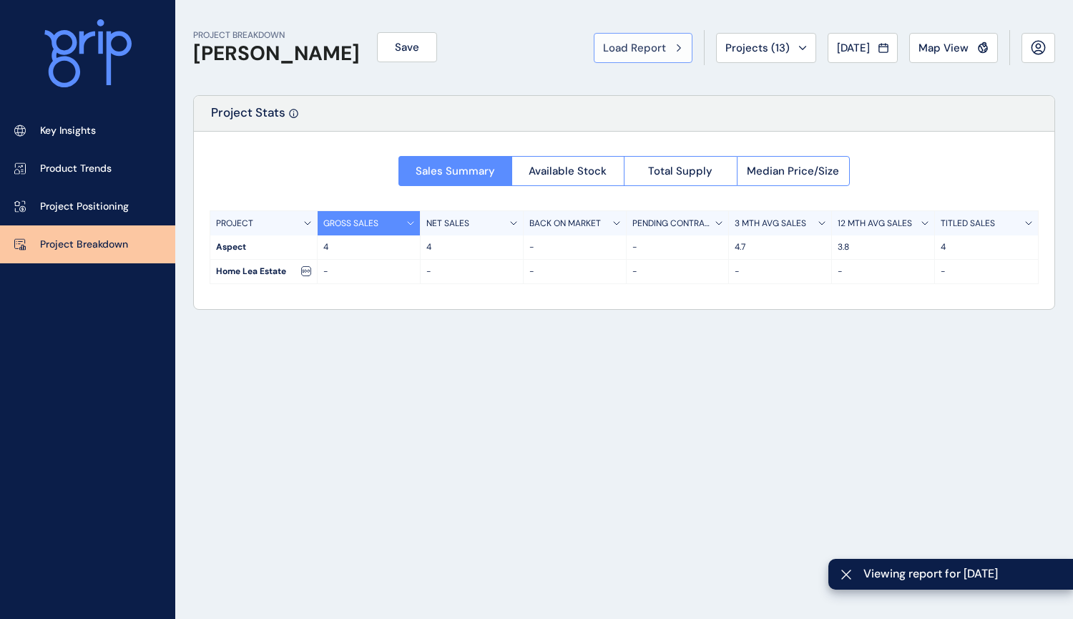
click at [645, 43] on span "Load Report" at bounding box center [634, 48] width 63 height 14
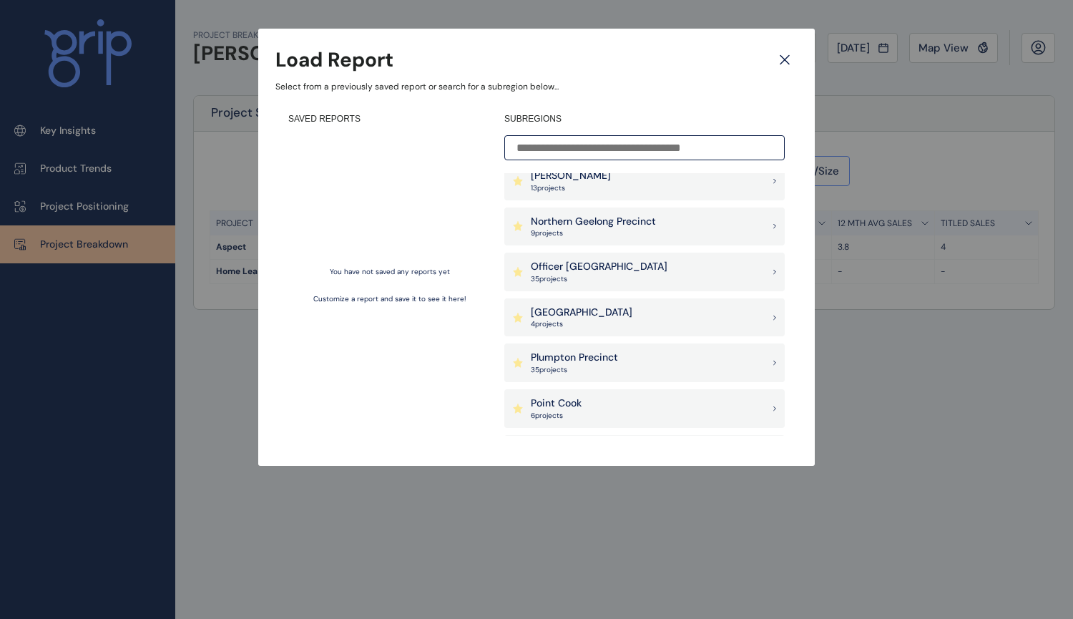
scroll to position [858, 0]
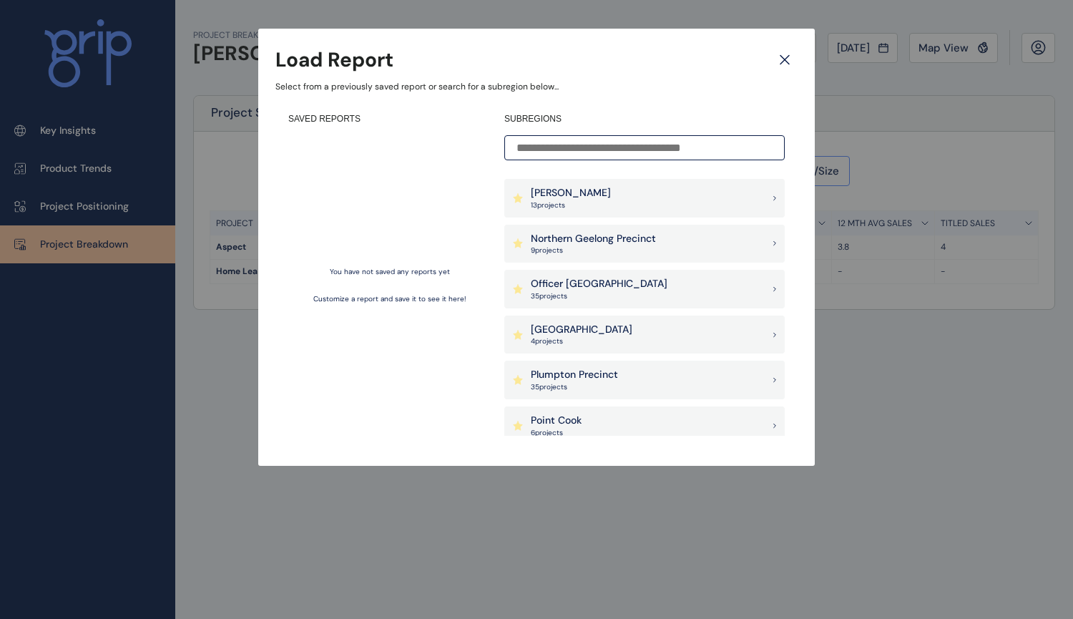
click at [664, 296] on div "Officer [PERSON_NAME] 35 project s" at bounding box center [644, 289] width 280 height 39
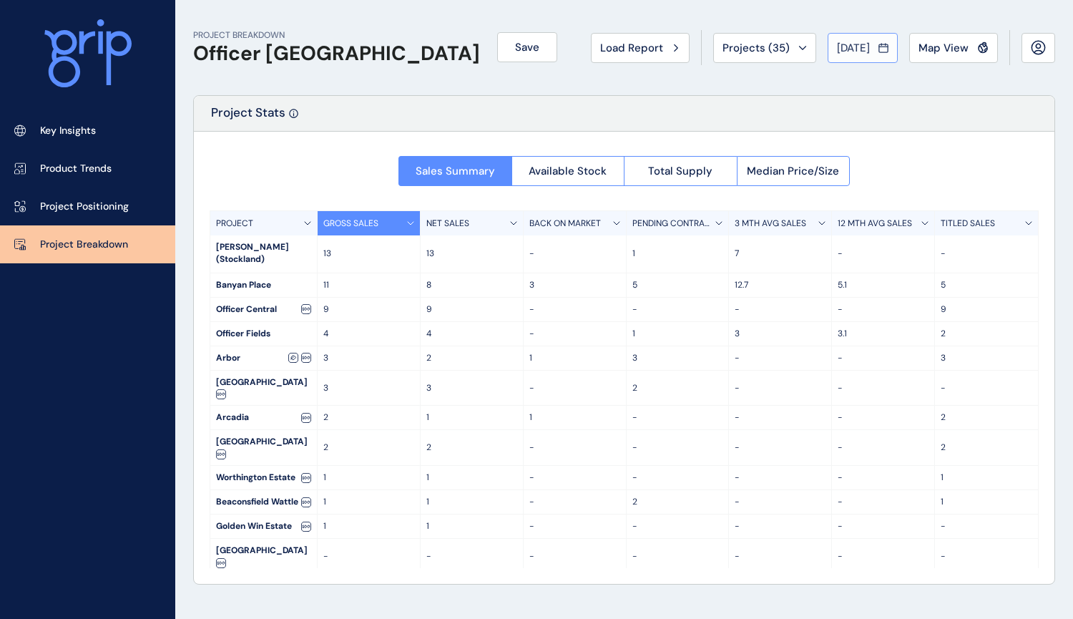
click at [866, 39] on button "[DATE]" at bounding box center [862, 48] width 70 height 30
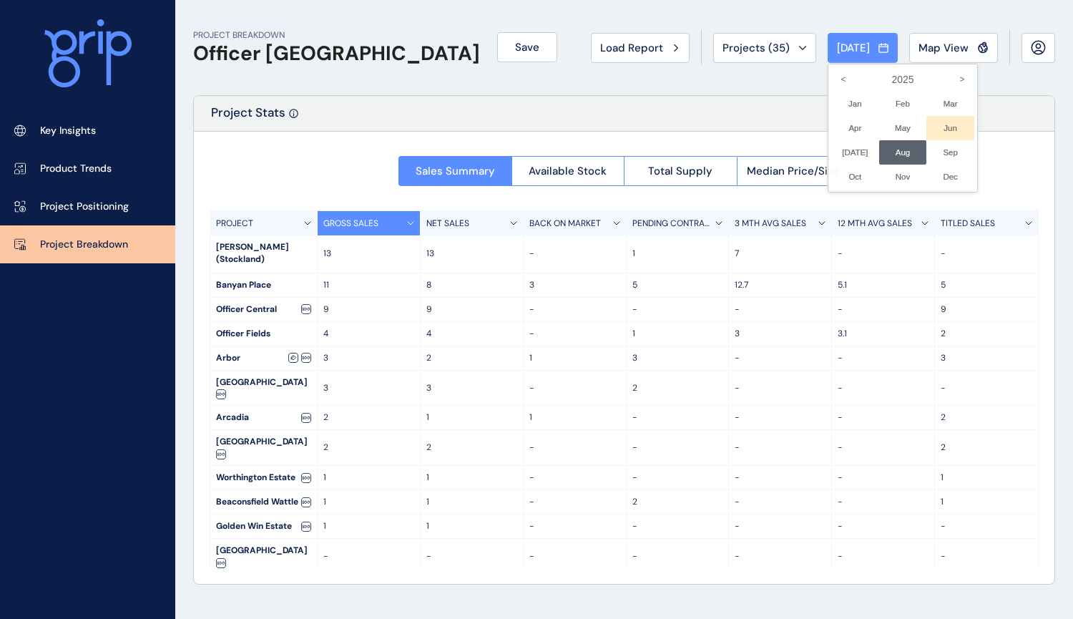
click at [940, 131] on li "Jun No report is available for this period. New months are usually published 5 …" at bounding box center [950, 128] width 48 height 24
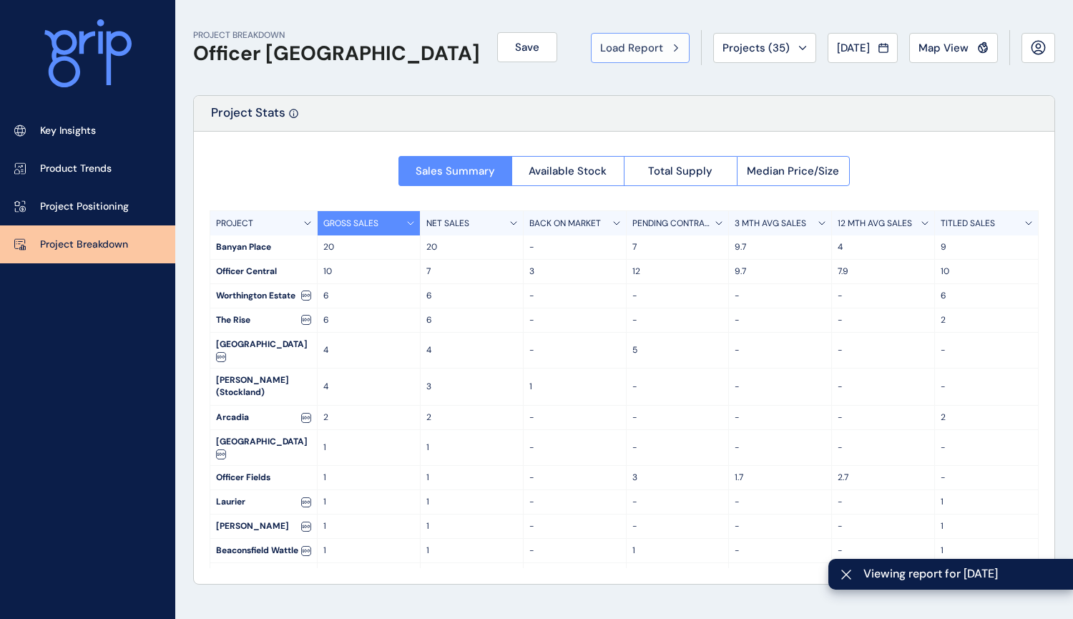
click at [624, 51] on span "Load Report" at bounding box center [631, 48] width 63 height 14
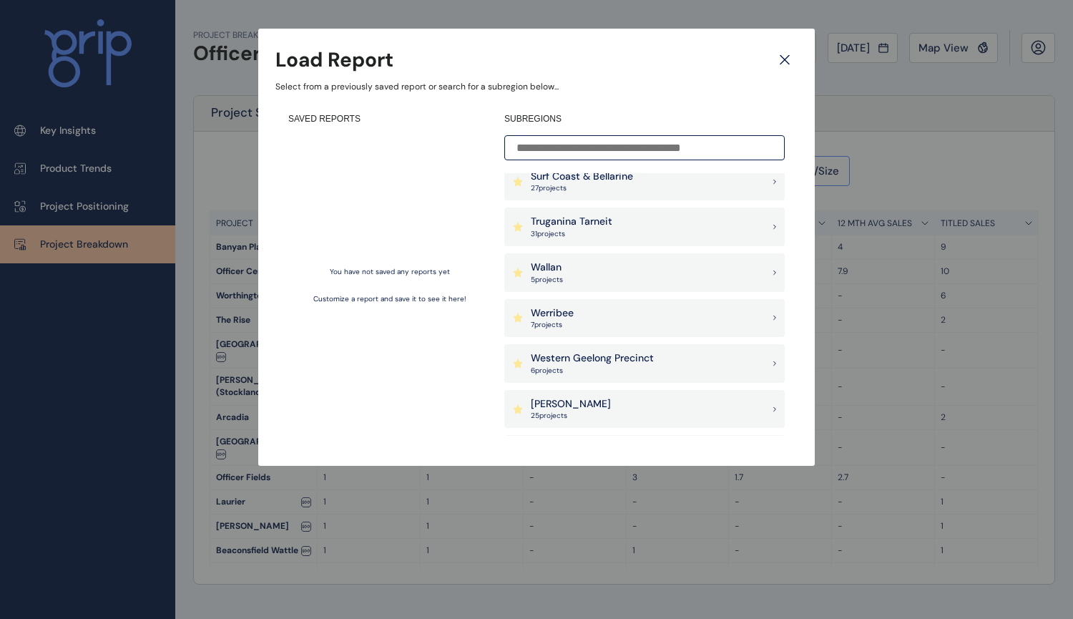
scroll to position [1287, 0]
click at [562, 355] on p "[PERSON_NAME]" at bounding box center [571, 355] width 80 height 14
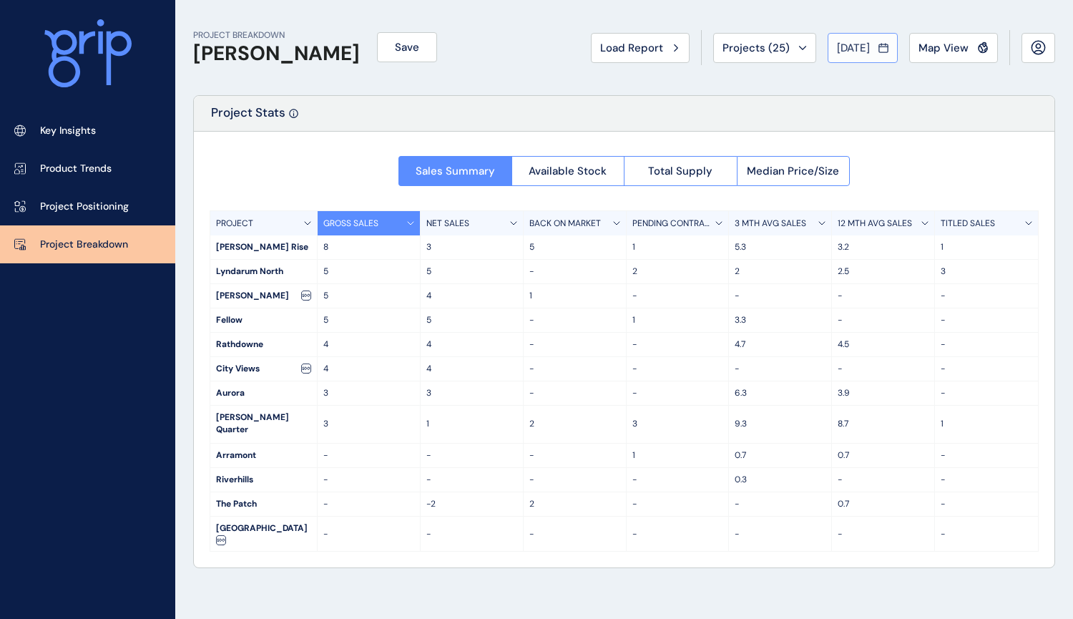
click at [865, 38] on button "[DATE]" at bounding box center [862, 48] width 70 height 30
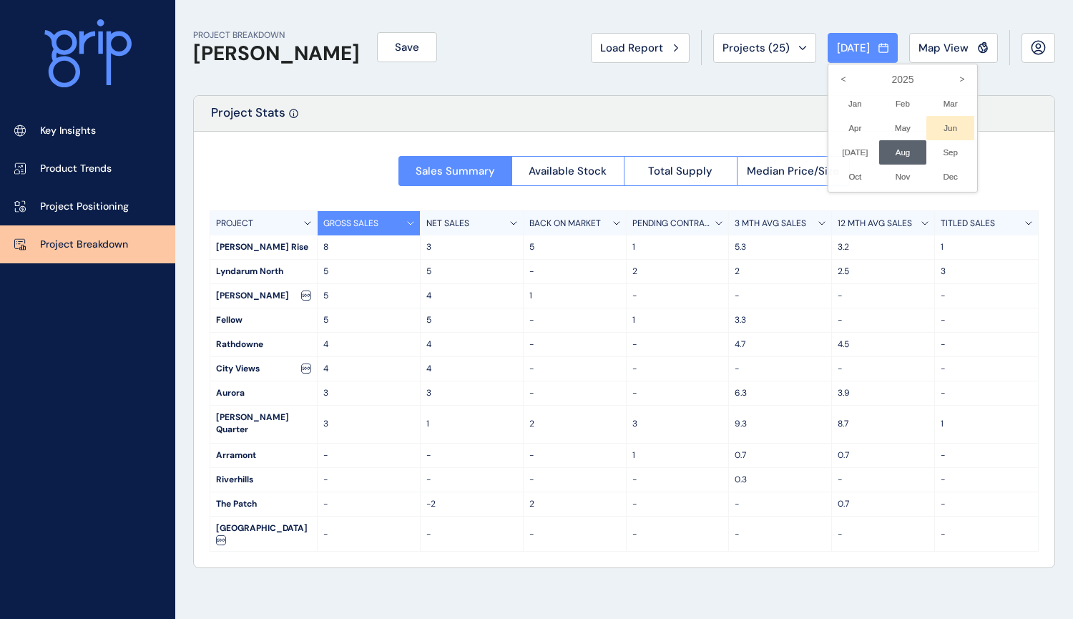
click at [930, 120] on li "Jun No report is available for this period. New months are usually published 5 …" at bounding box center [950, 128] width 48 height 24
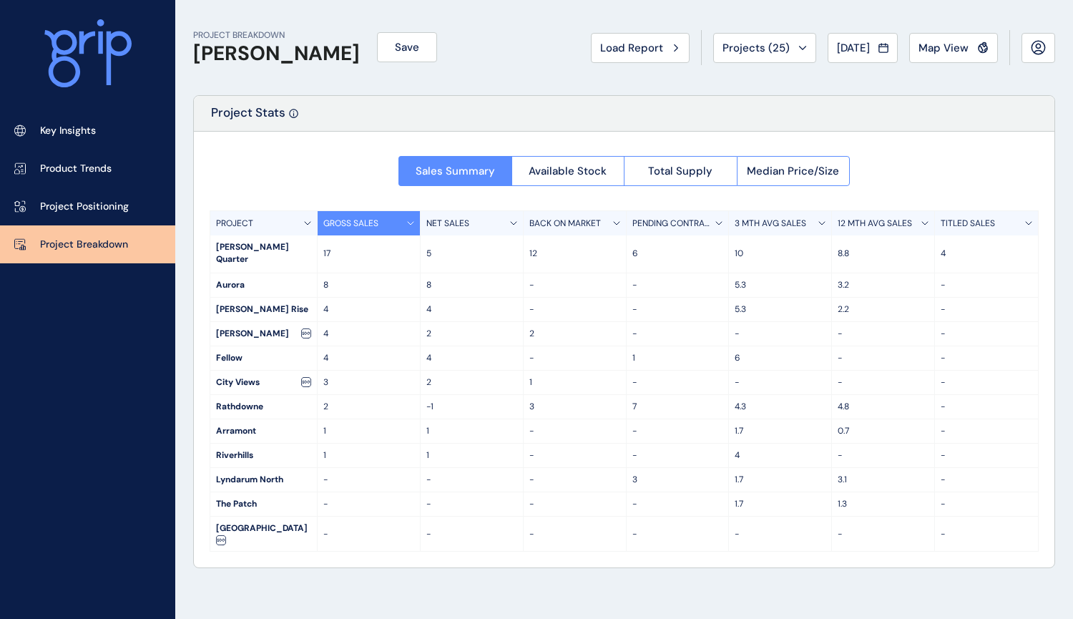
click at [769, 221] on p "3 MTH AVG SALES" at bounding box center [771, 223] width 72 height 12
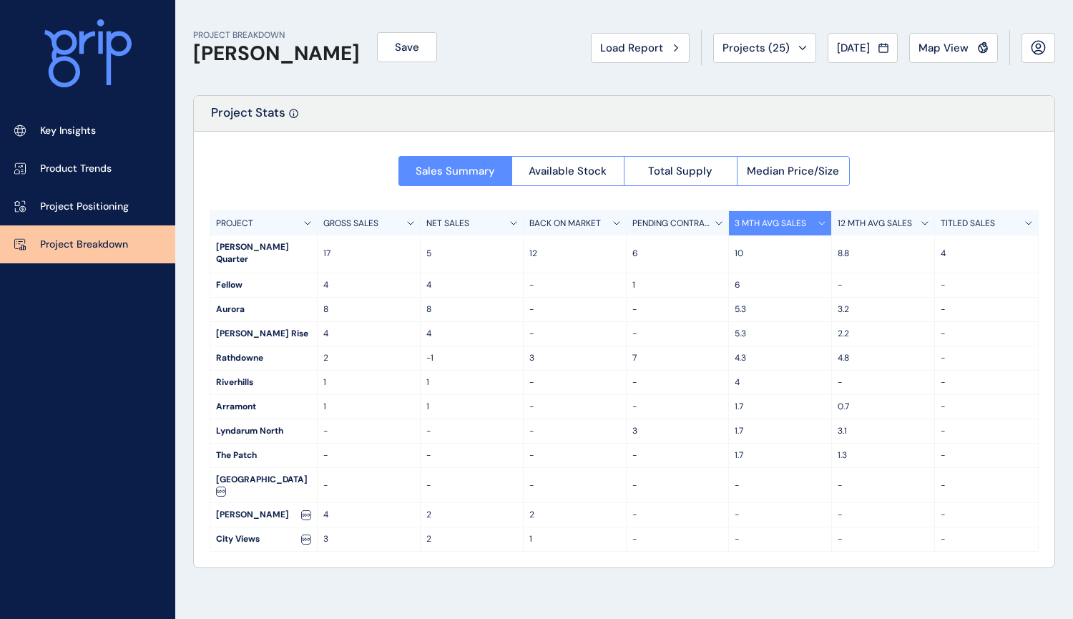
drag, startPoint x: 868, startPoint y: 33, endPoint x: 860, endPoint y: 38, distance: 9.3
click at [865, 34] on button "[DATE]" at bounding box center [862, 48] width 70 height 30
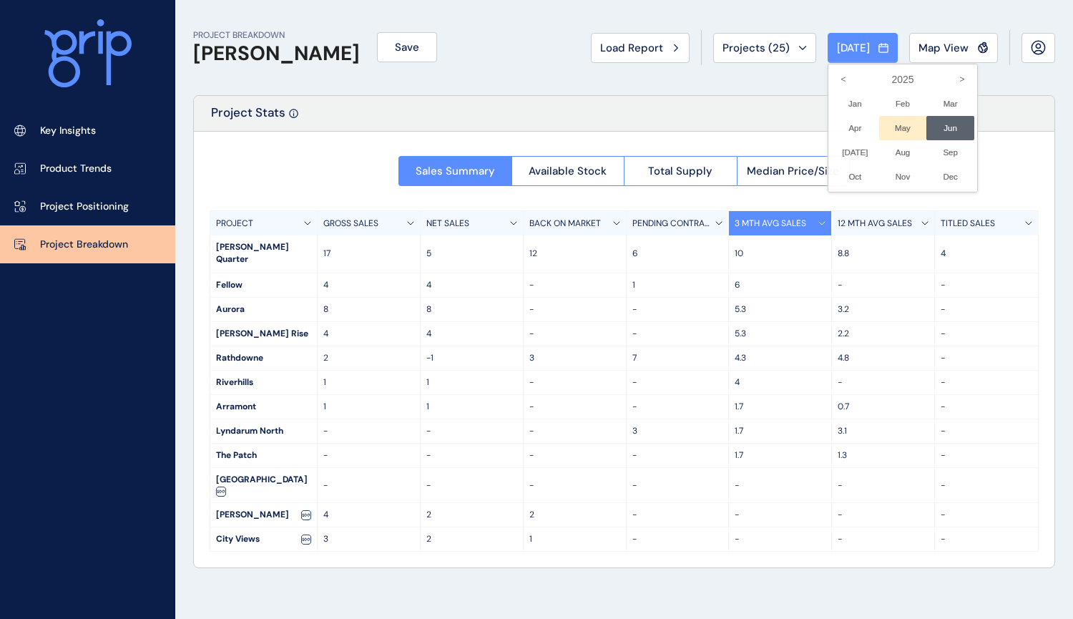
click at [884, 129] on li "May No report is available for this period. New months are usually published 5 …" at bounding box center [903, 128] width 48 height 24
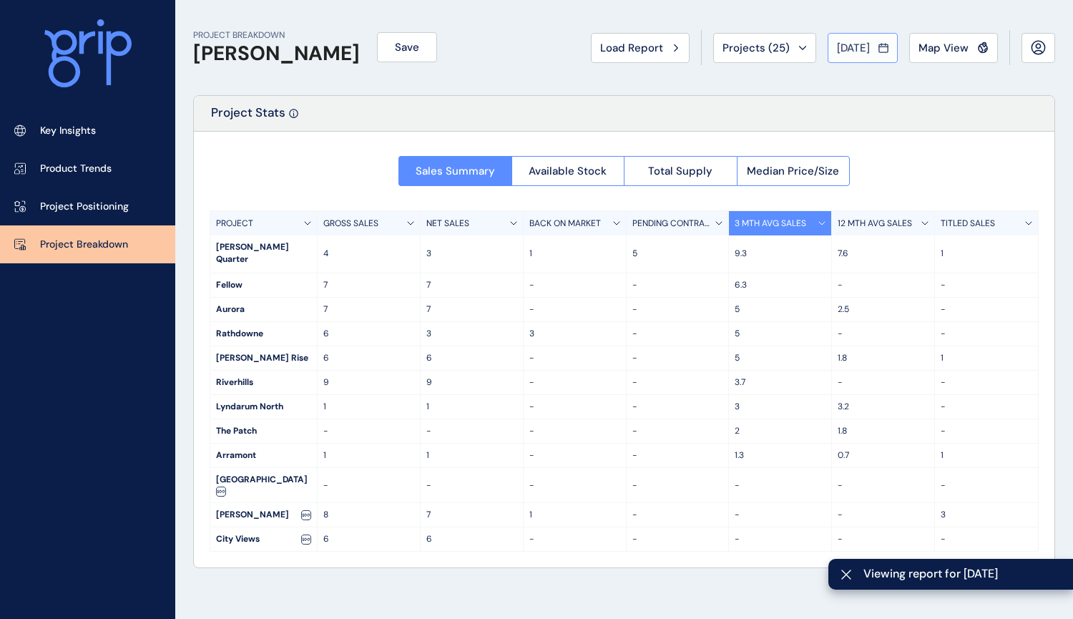
click at [851, 41] on span "[DATE]" at bounding box center [853, 48] width 33 height 14
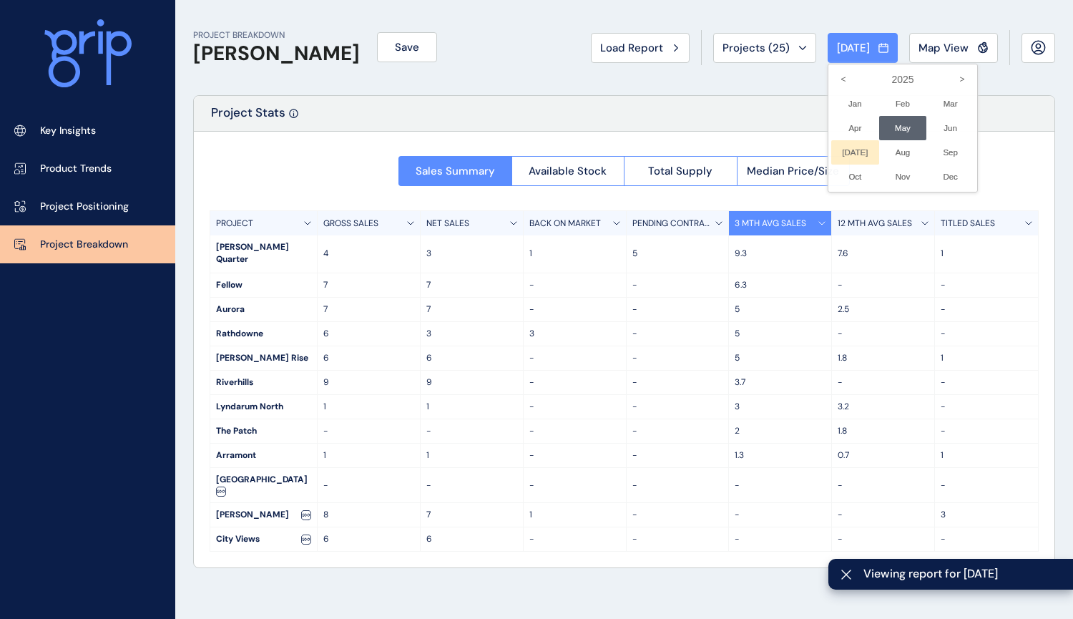
click at [839, 154] on li "[DATE] No report is available for this period. New months are usually published…" at bounding box center [855, 152] width 48 height 24
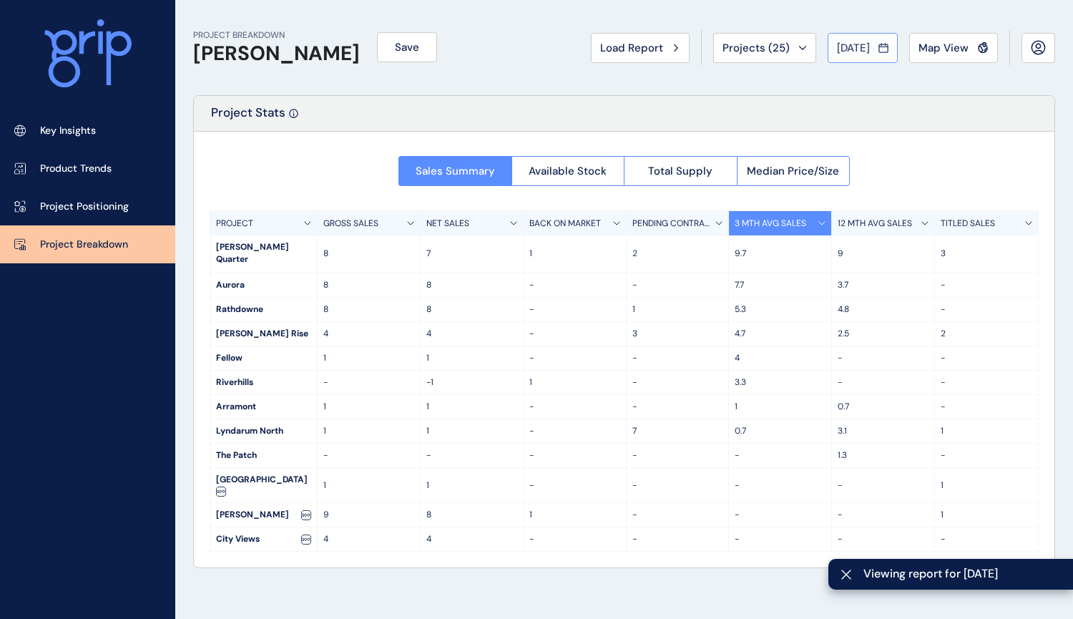
click at [862, 52] on span "[DATE]" at bounding box center [853, 48] width 33 height 14
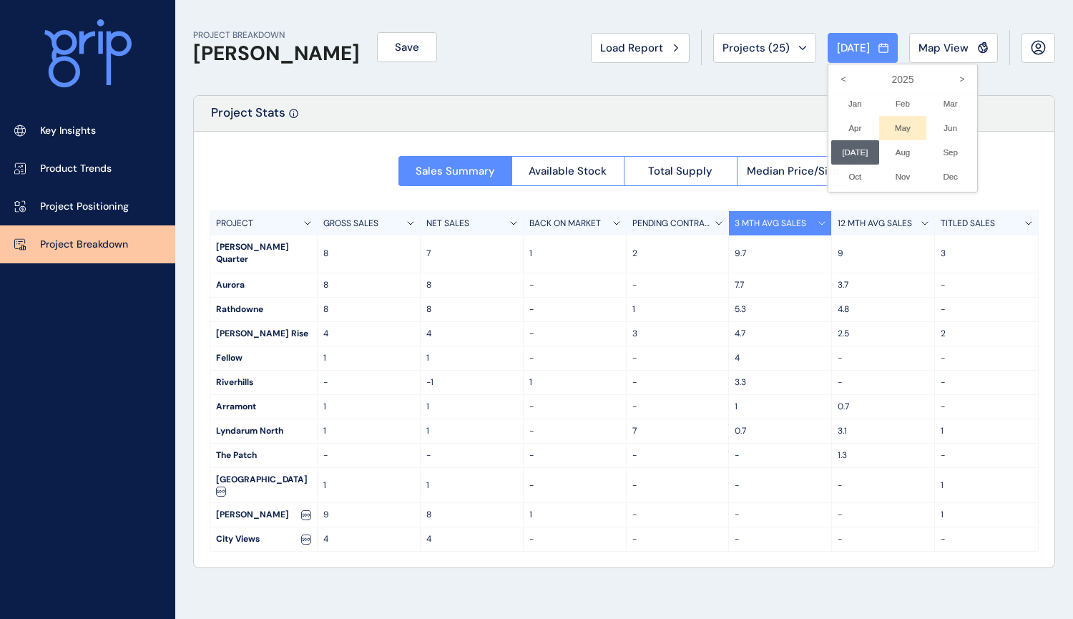
click at [892, 129] on li "May No report is available for this period. New months are usually published 5 …" at bounding box center [903, 128] width 48 height 24
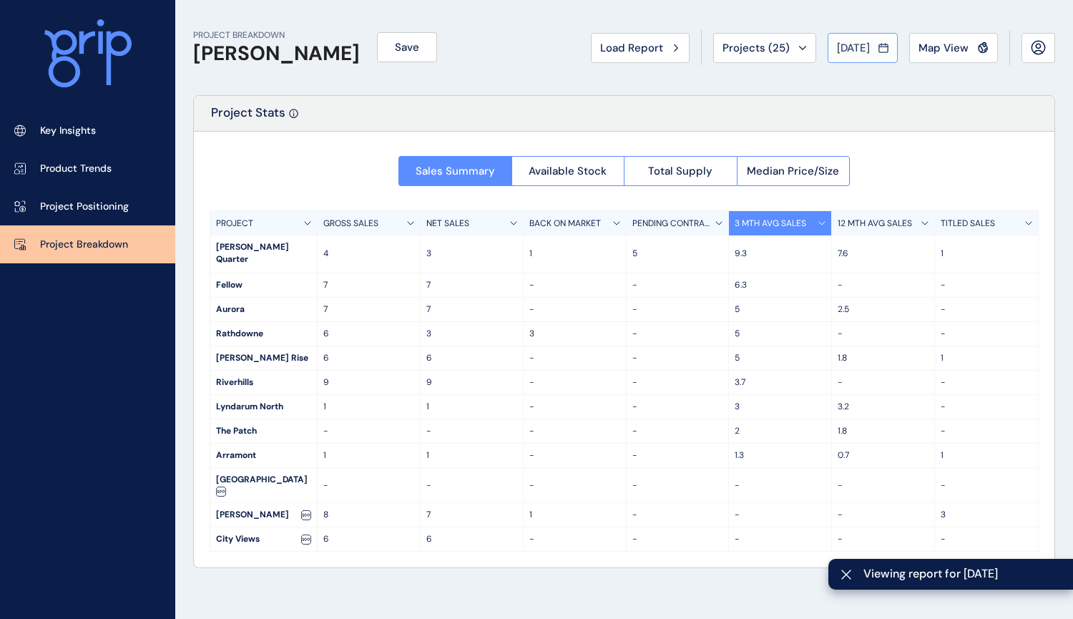
click at [855, 47] on span "[DATE]" at bounding box center [853, 48] width 33 height 14
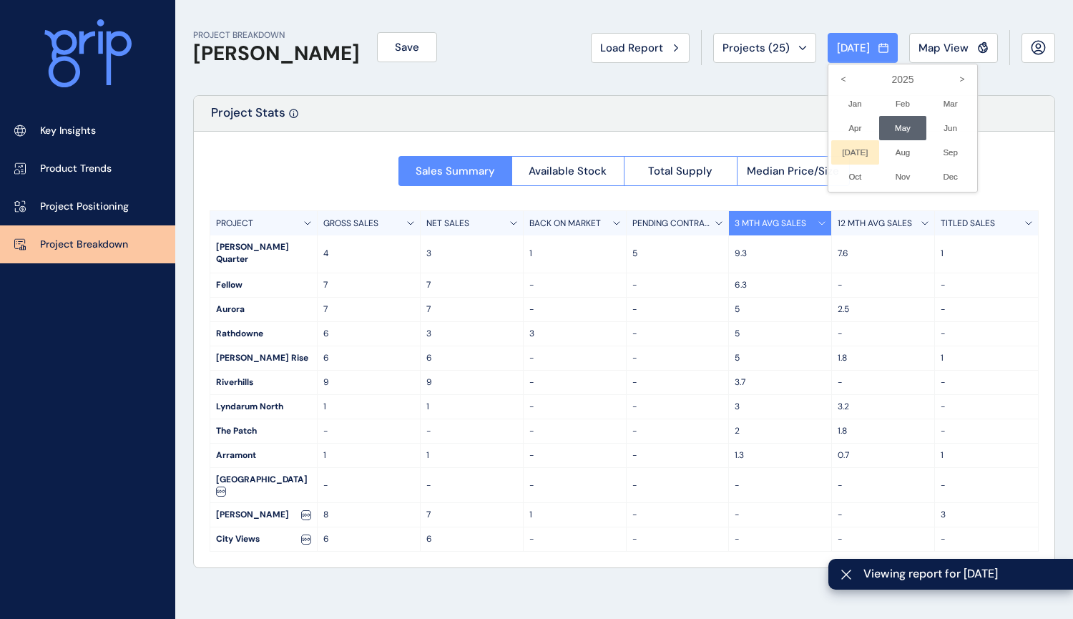
click at [842, 151] on li "[DATE] No report is available for this period. New months are usually published…" at bounding box center [855, 152] width 48 height 24
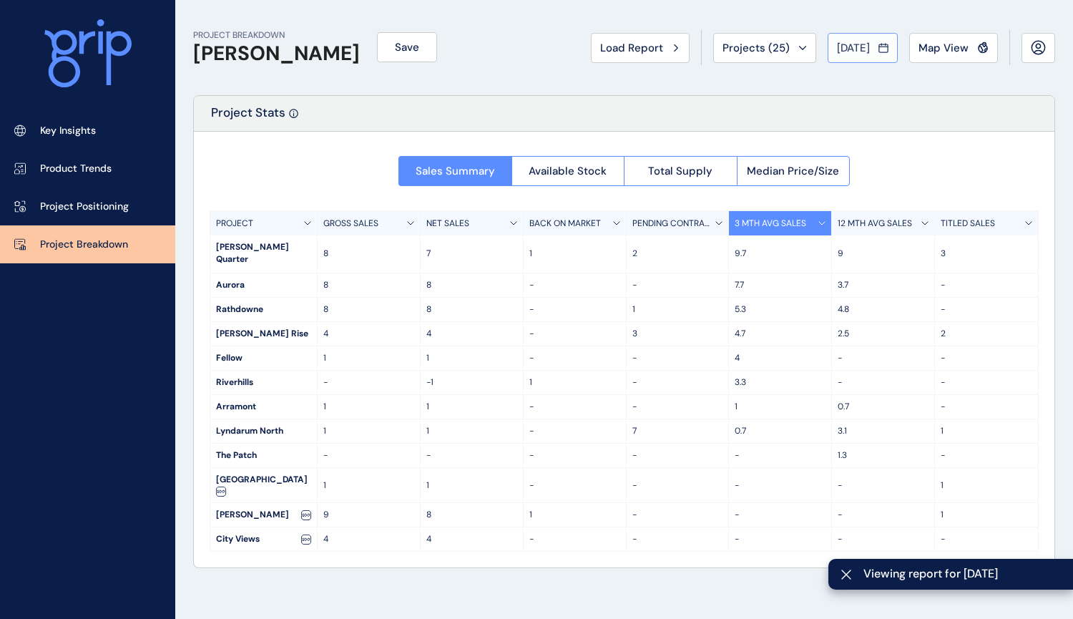
click at [863, 47] on span "[DATE]" at bounding box center [853, 48] width 33 height 14
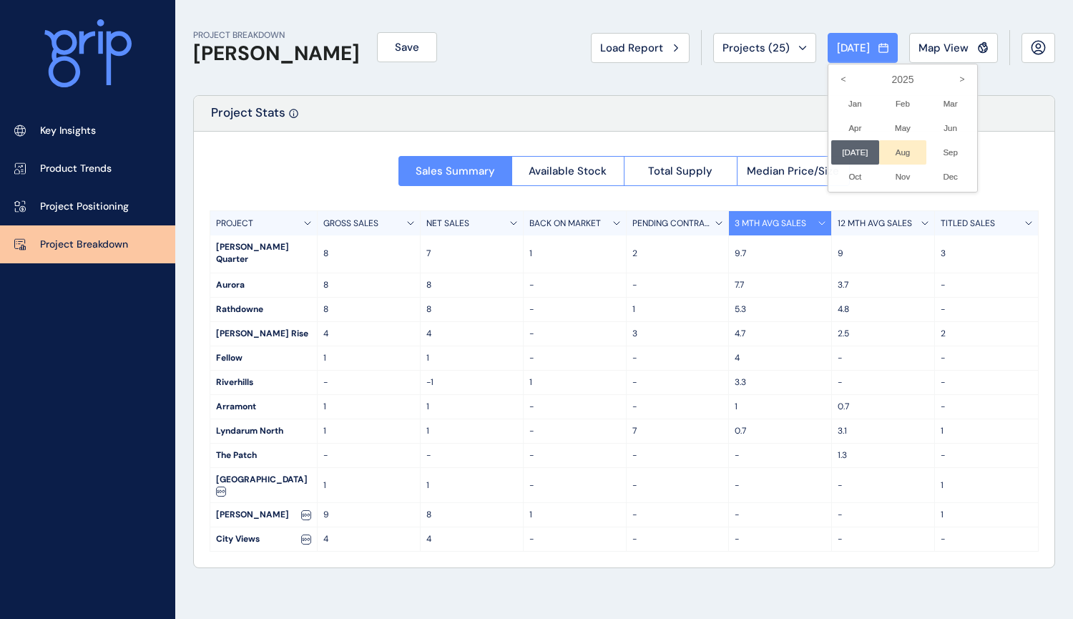
click at [901, 156] on li "Aug No report is available for this period. New months are usually published 5 …" at bounding box center [903, 152] width 48 height 24
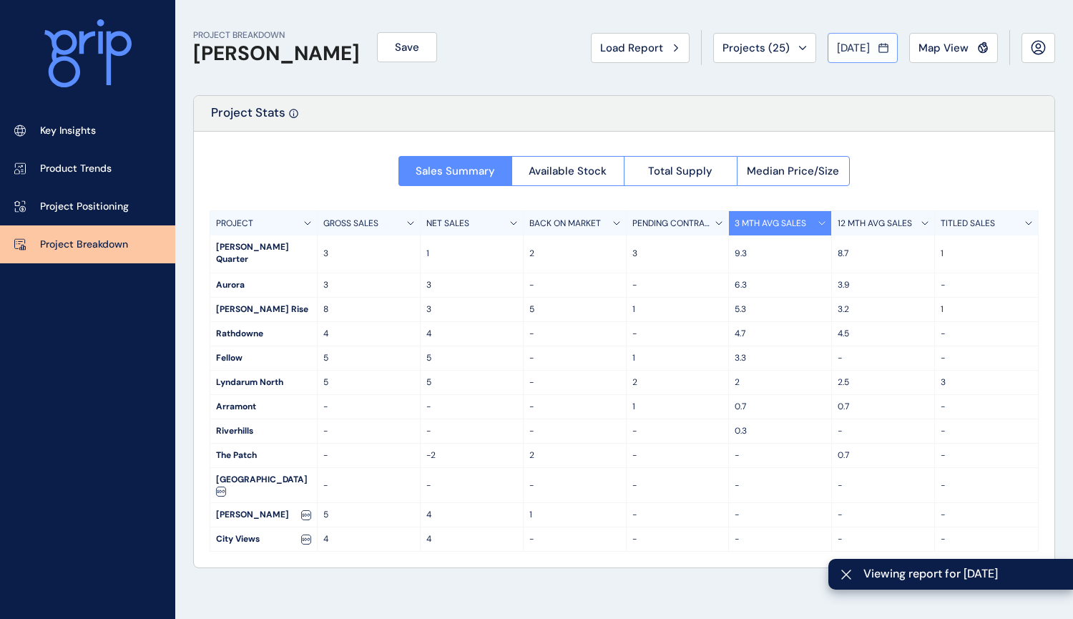
click at [855, 45] on span "[DATE]" at bounding box center [853, 48] width 33 height 14
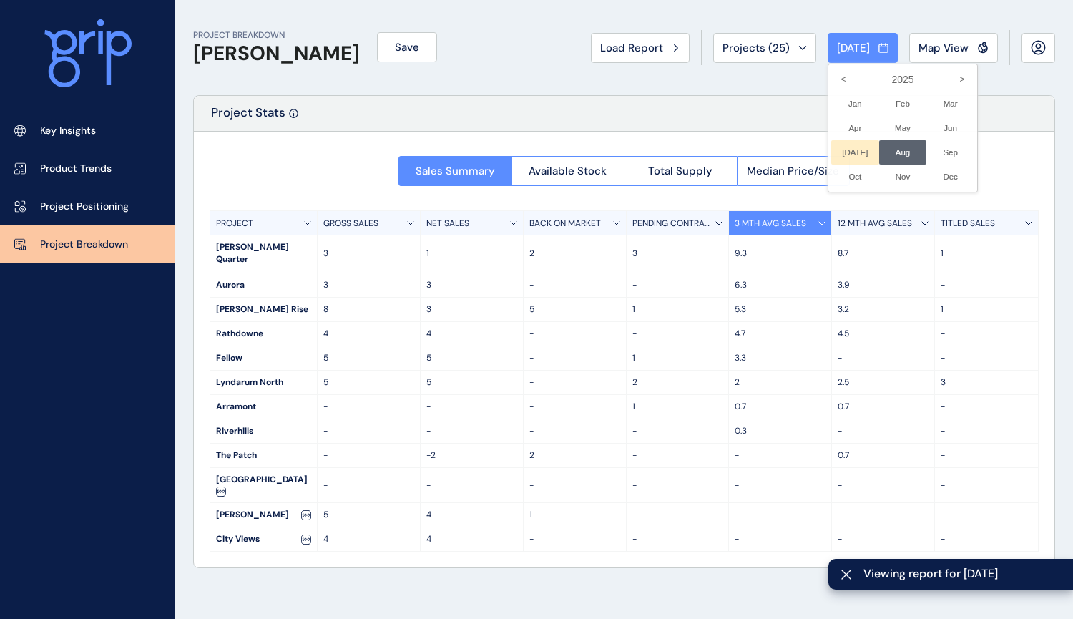
click at [838, 154] on li "[DATE] No report is available for this period. New months are usually published…" at bounding box center [855, 152] width 48 height 24
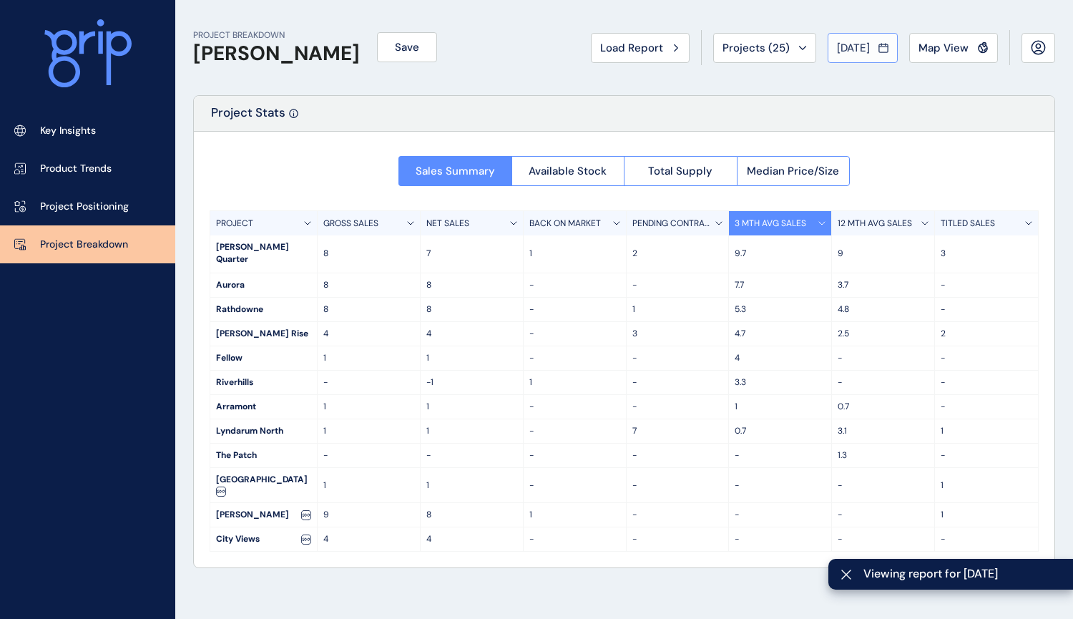
click at [875, 49] on div "[DATE]" at bounding box center [862, 48] width 51 height 14
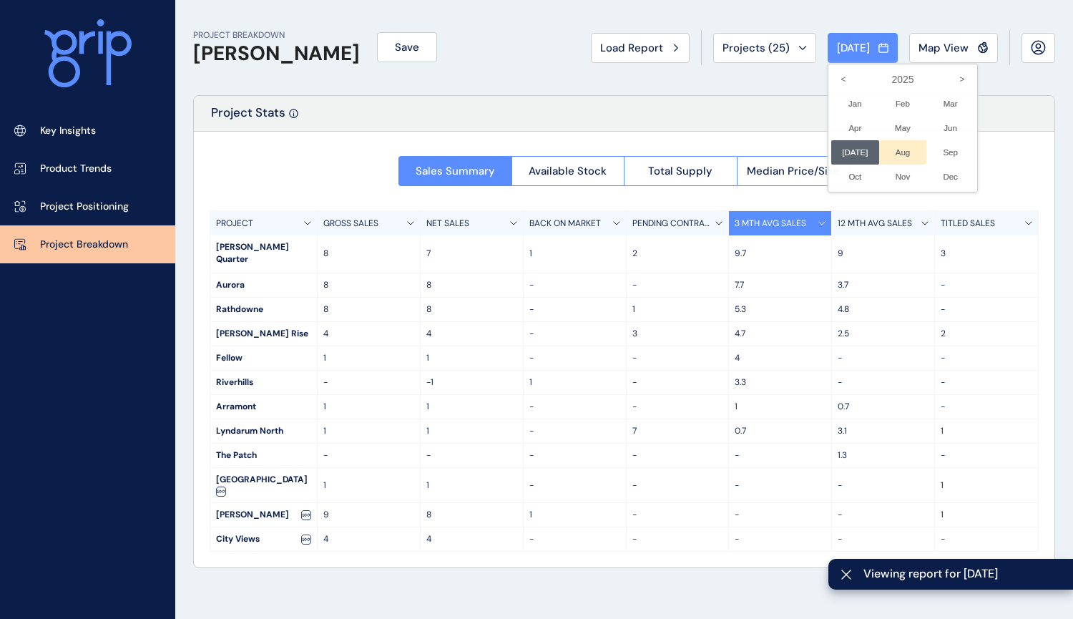
click at [895, 152] on li "Aug No report is available for this period. New months are usually published 5 …" at bounding box center [903, 152] width 48 height 24
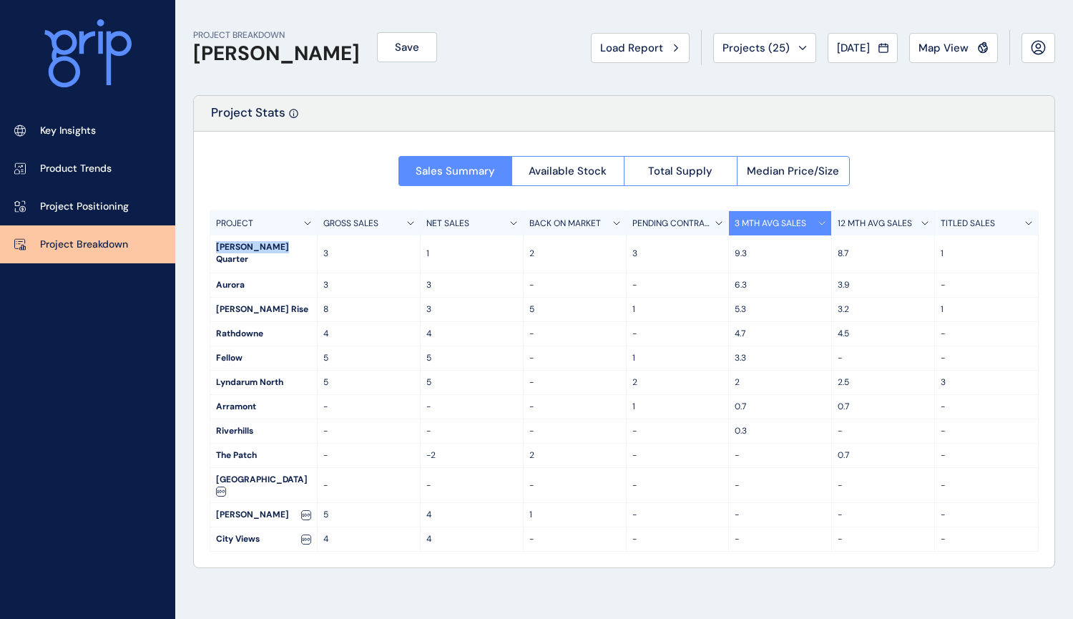
drag, startPoint x: 282, startPoint y: 247, endPoint x: 208, endPoint y: 249, distance: 73.7
click at [208, 249] on div "Sales Summary Available Stock Total Supply Median Price/Size PROJECT GROSS SALE…" at bounding box center [624, 350] width 860 height 436
copy div "[PERSON_NAME] Quarter"
